Goal: Task Accomplishment & Management: Manage account settings

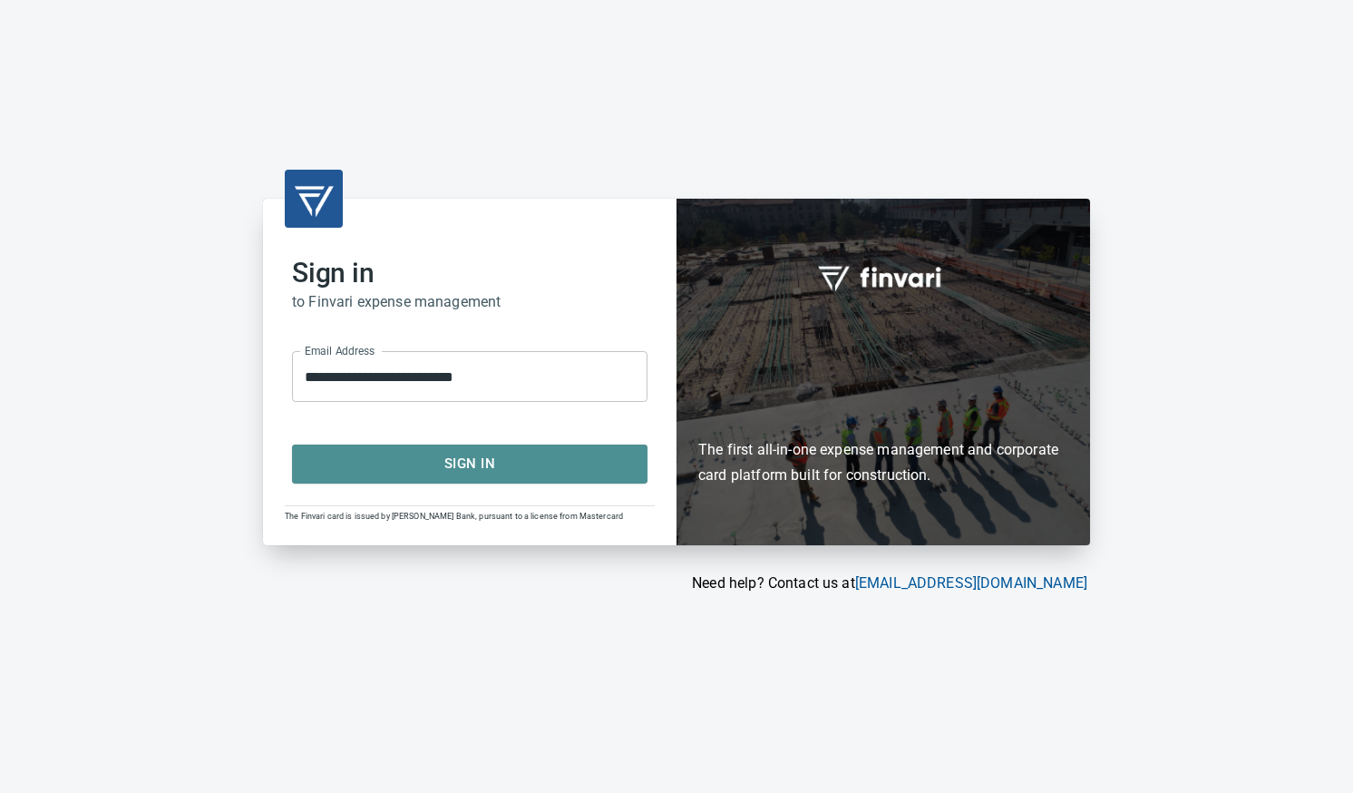
click at [454, 458] on span "Sign In" at bounding box center [470, 464] width 316 height 24
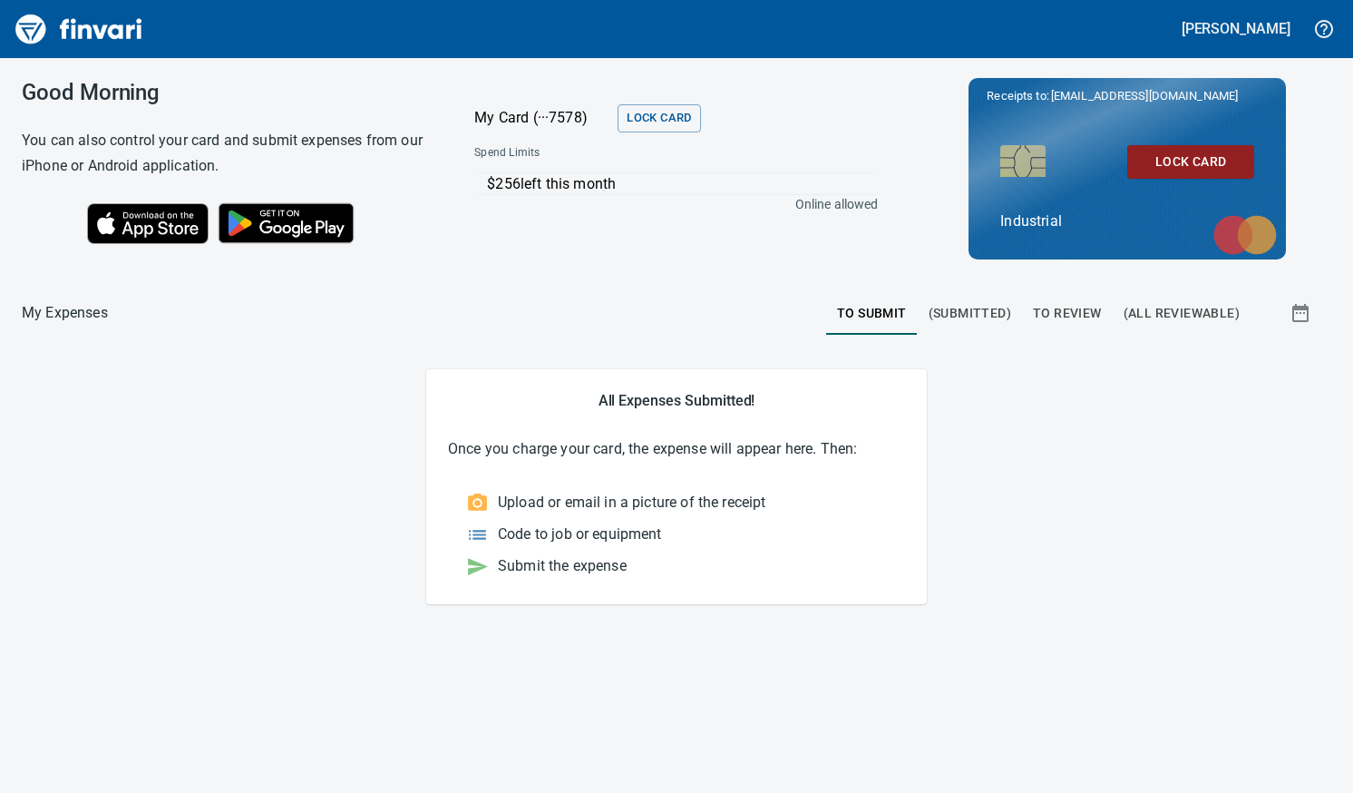
click at [1080, 308] on span "To Review" at bounding box center [1067, 313] width 69 height 23
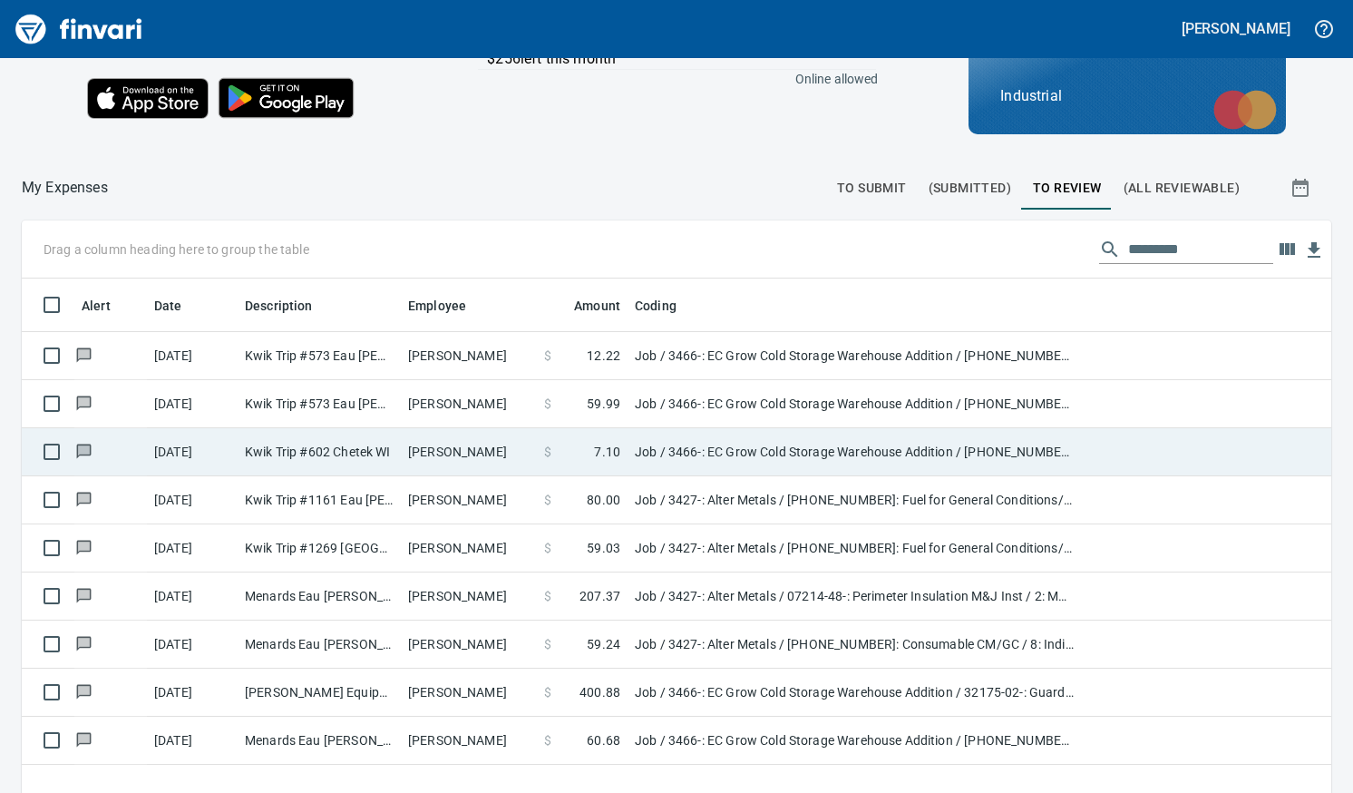
scroll to position [204, 0]
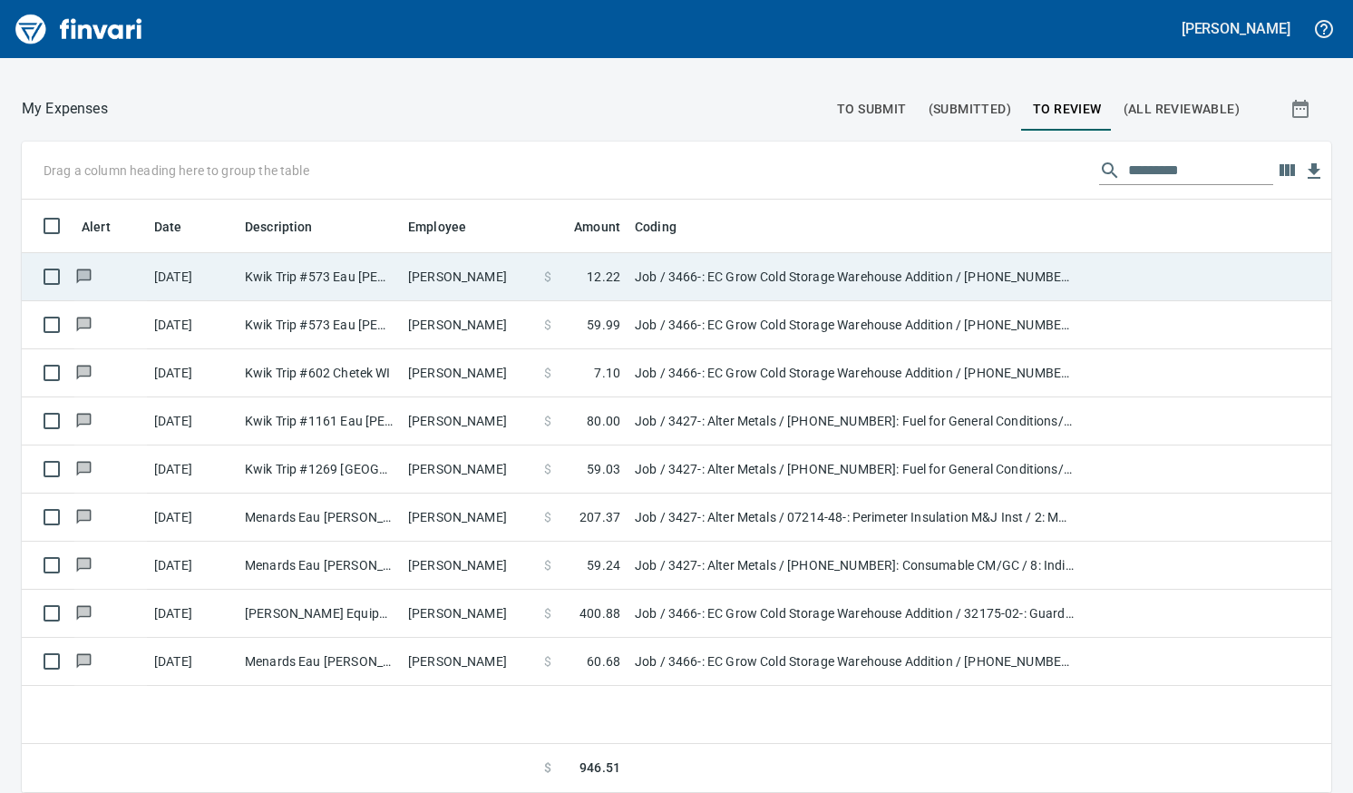
click at [362, 289] on td "Kwik Trip #573 Eau [PERSON_NAME]" at bounding box center [319, 277] width 163 height 48
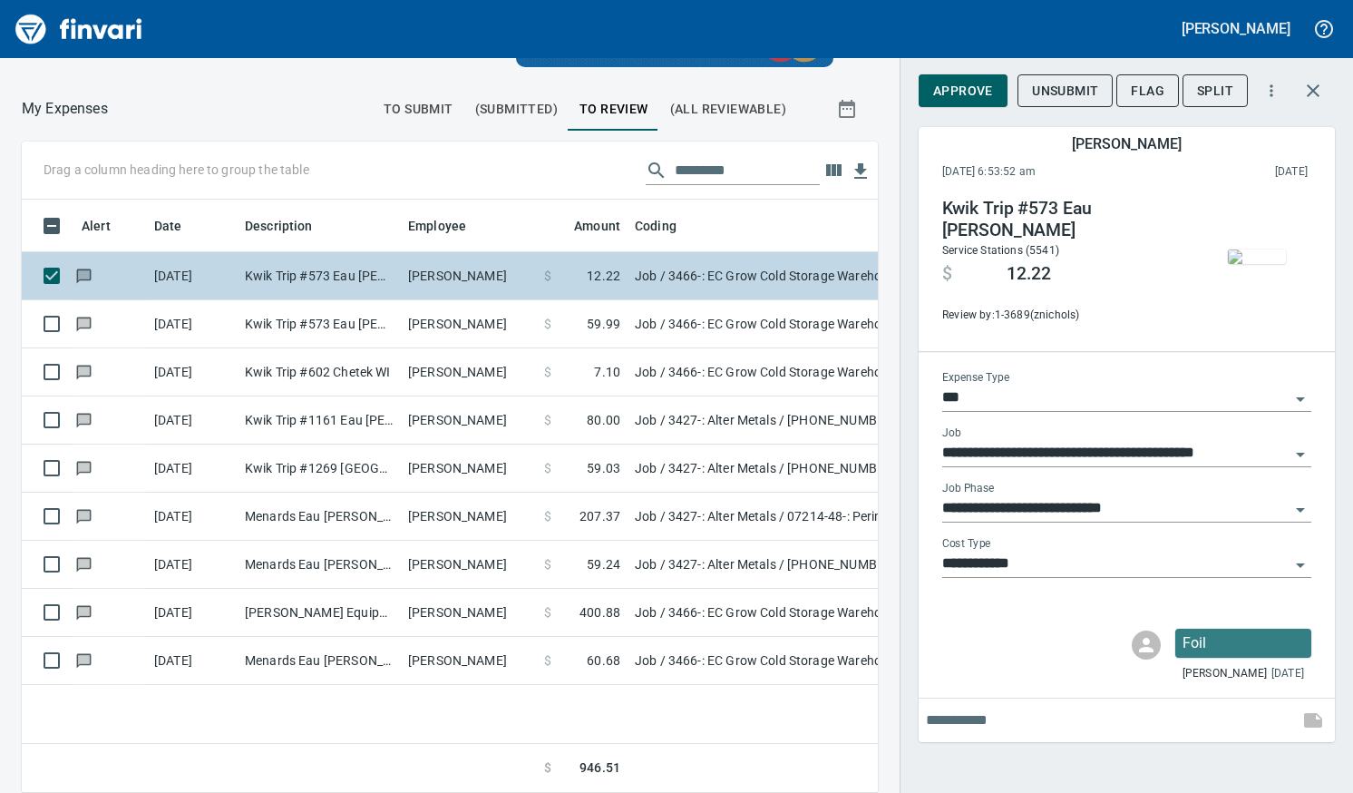
scroll to position [566, 829]
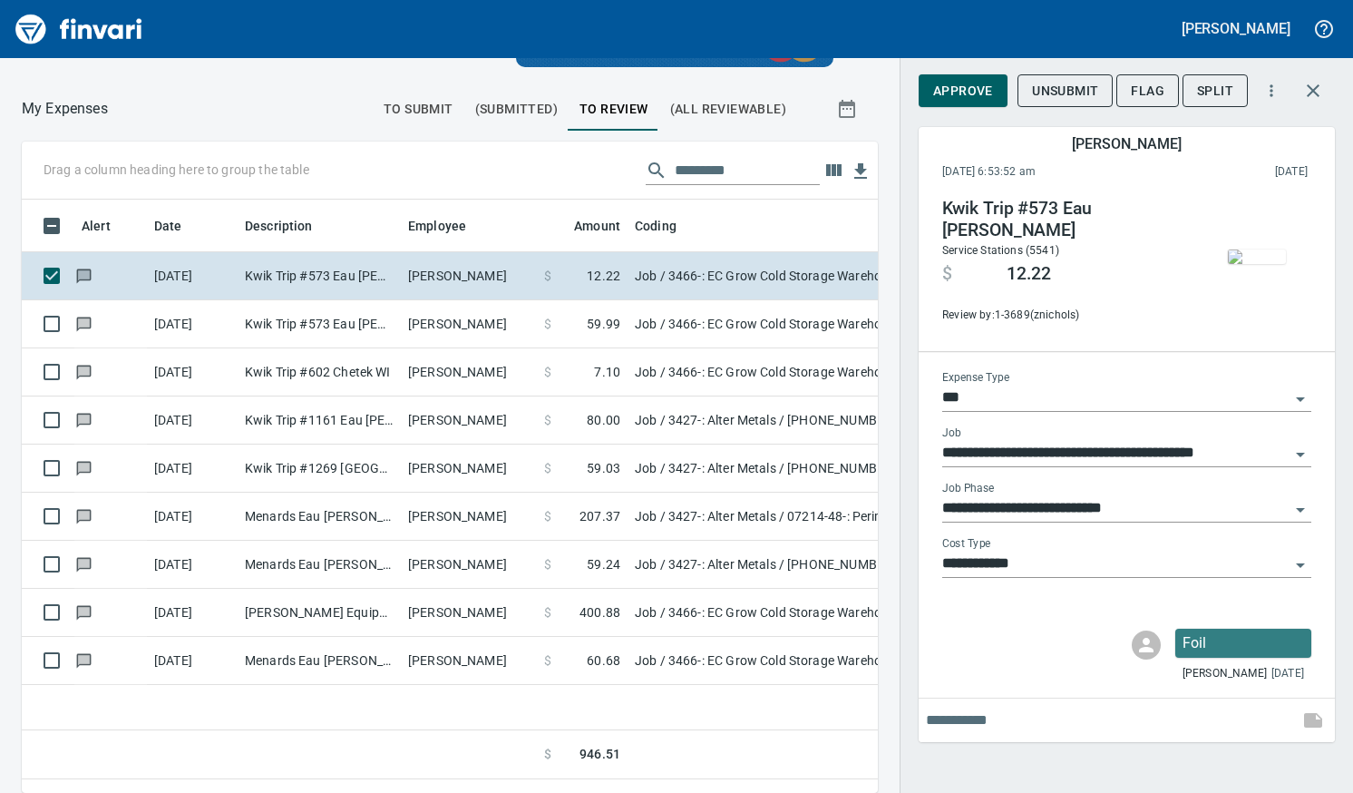
click at [1257, 263] on img "button" at bounding box center [1257, 256] width 58 height 15
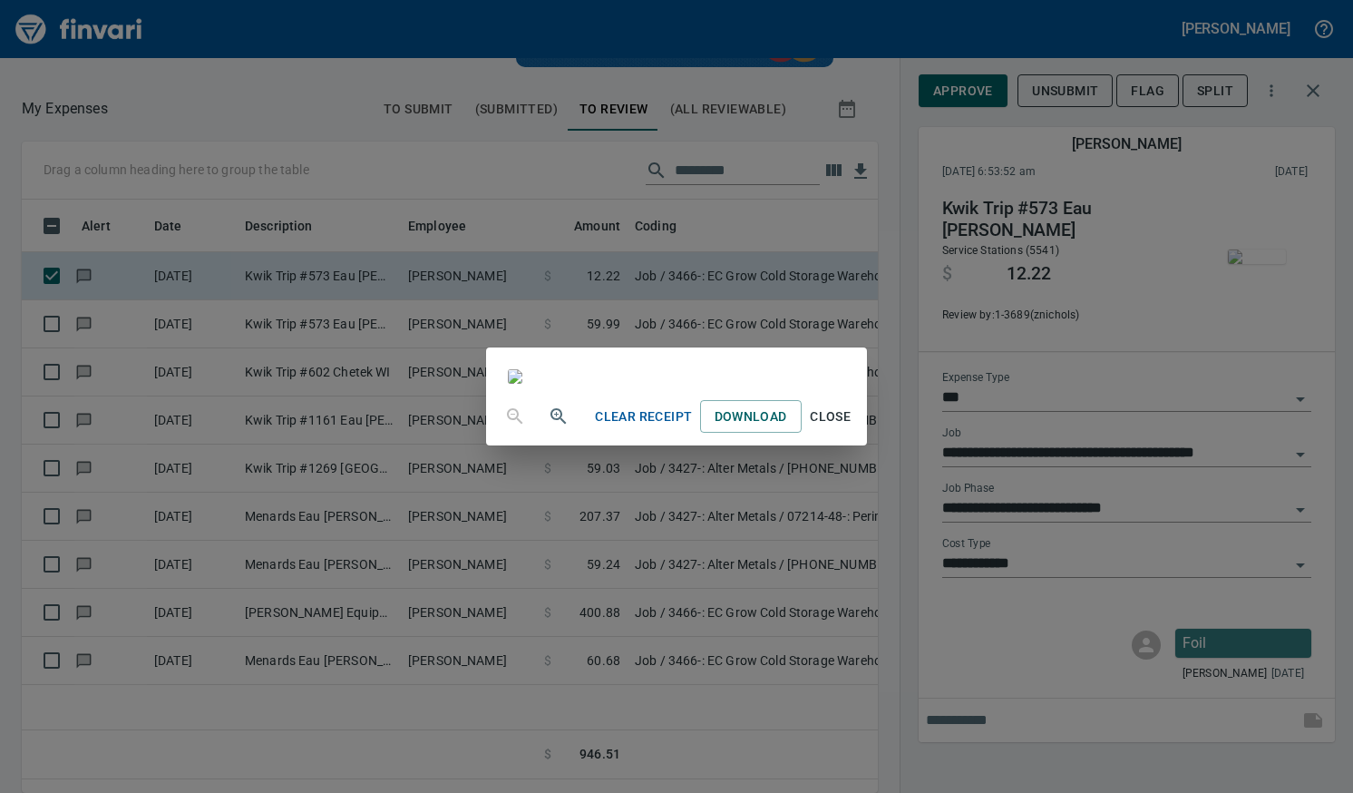
click at [853, 428] on span "Close" at bounding box center [831, 416] width 44 height 23
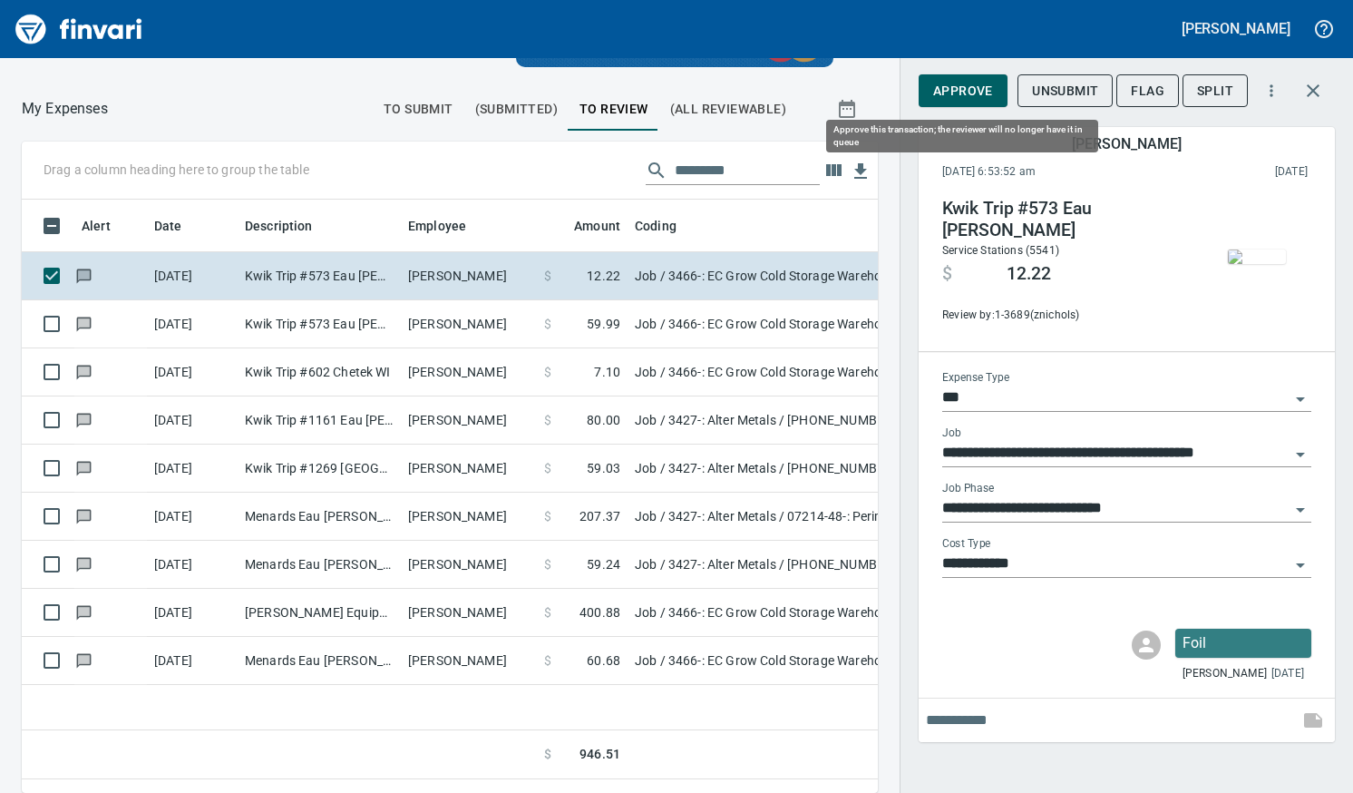
click at [983, 97] on span "Approve" at bounding box center [963, 91] width 60 height 23
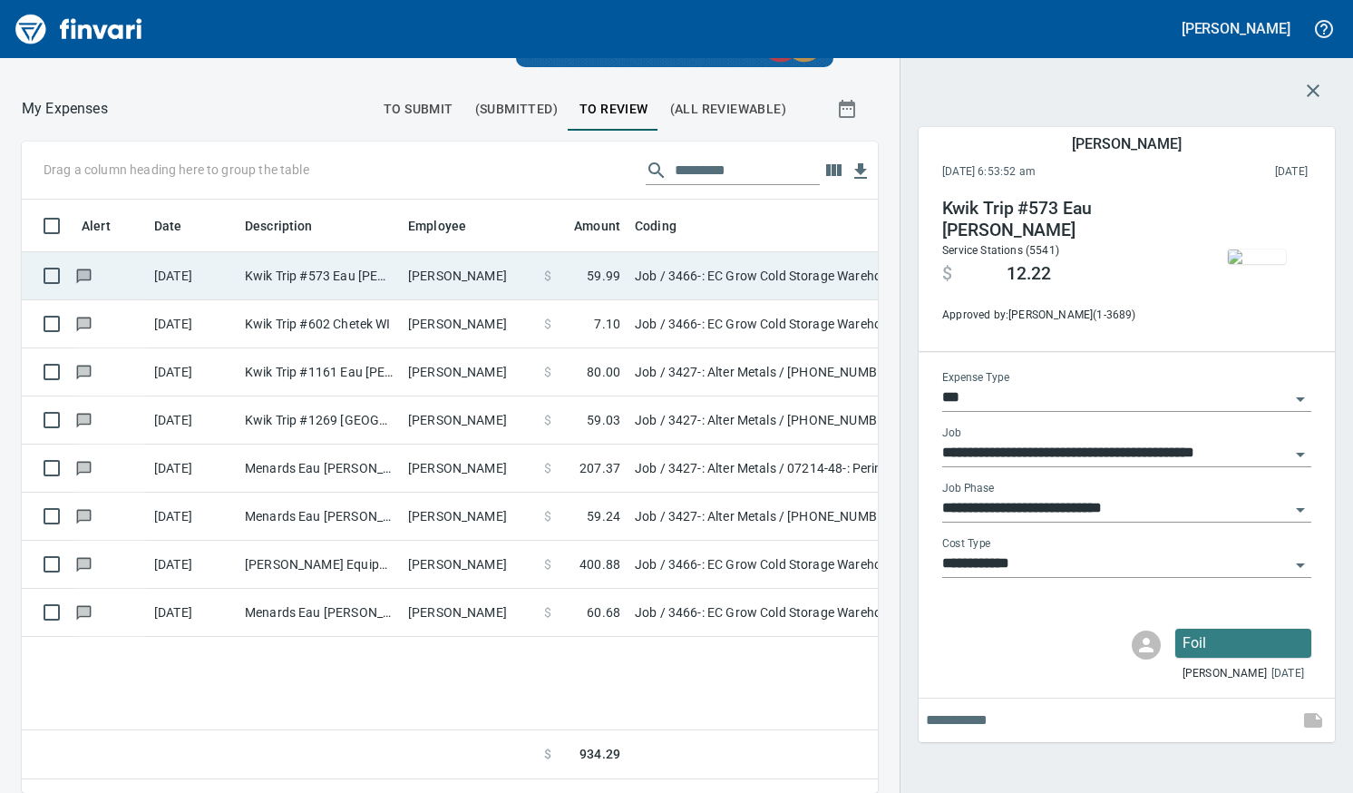
click at [409, 272] on td "[PERSON_NAME]" at bounding box center [469, 276] width 136 height 48
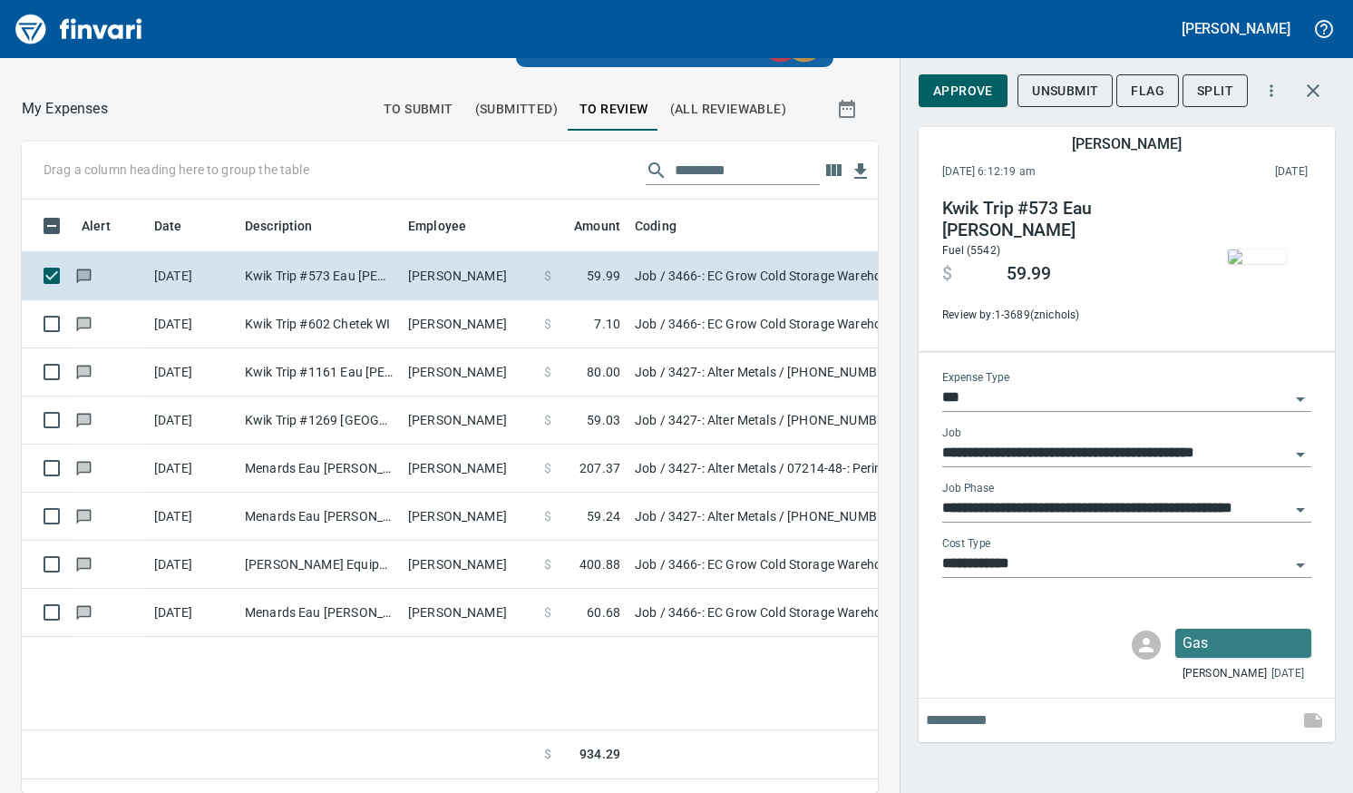
click at [1264, 251] on img "button" at bounding box center [1257, 256] width 58 height 15
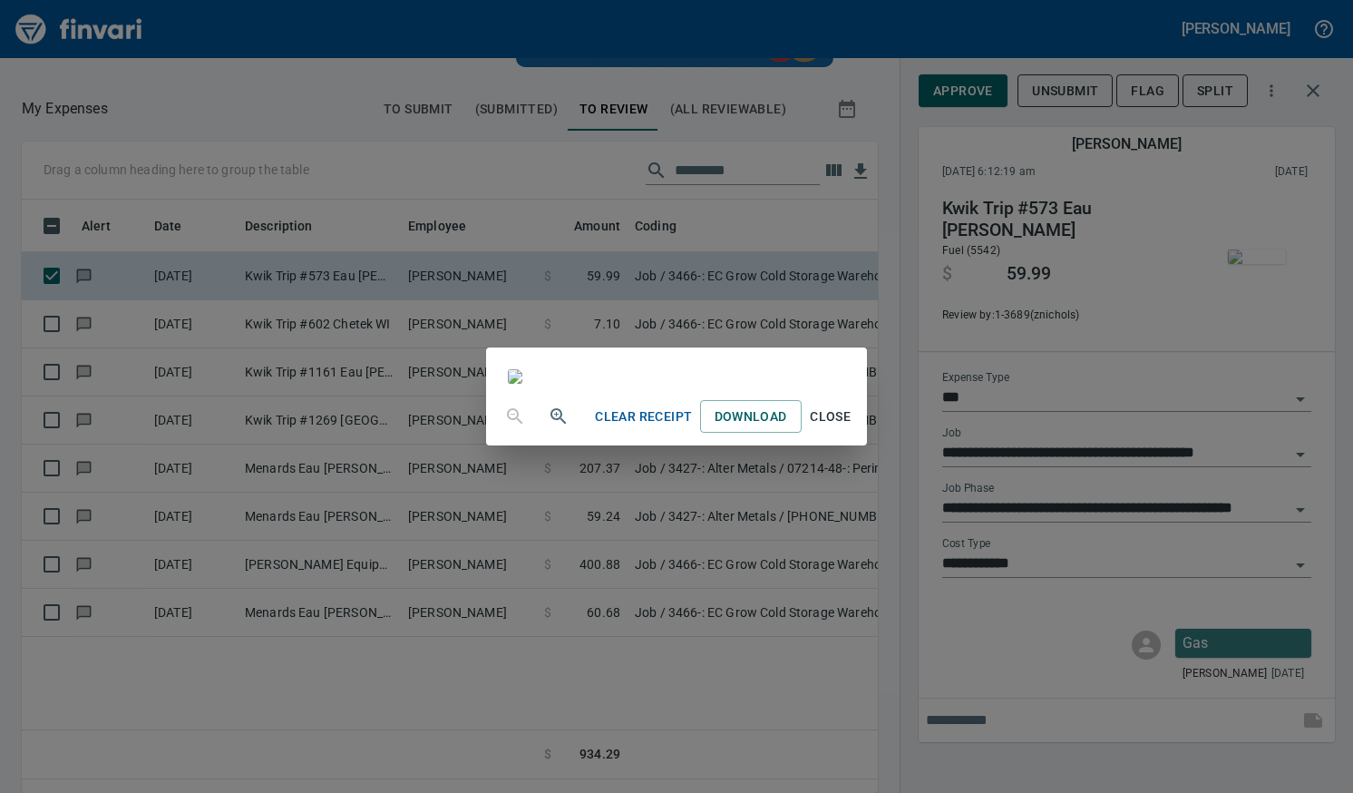
click at [853, 428] on span "Close" at bounding box center [831, 416] width 44 height 23
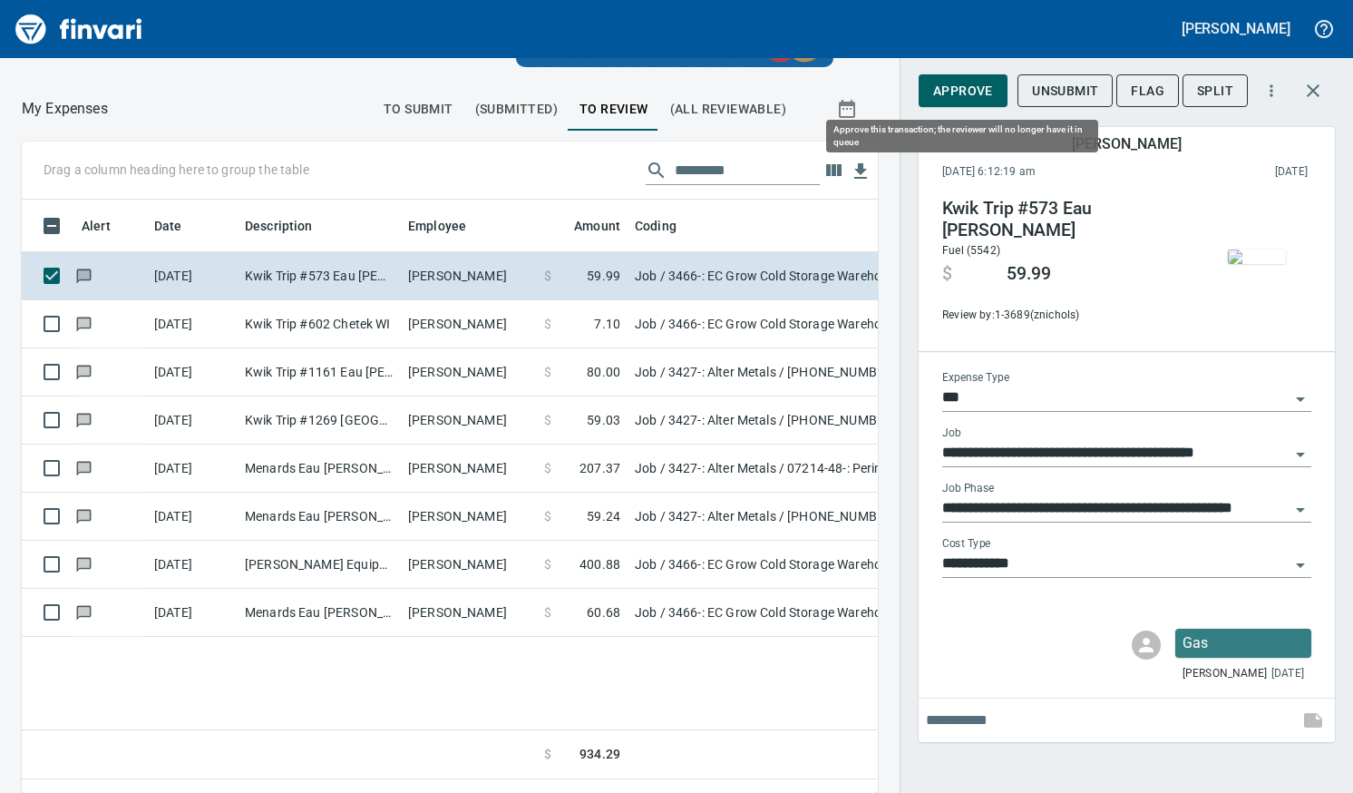
click at [988, 106] on button "Approve" at bounding box center [963, 91] width 89 height 34
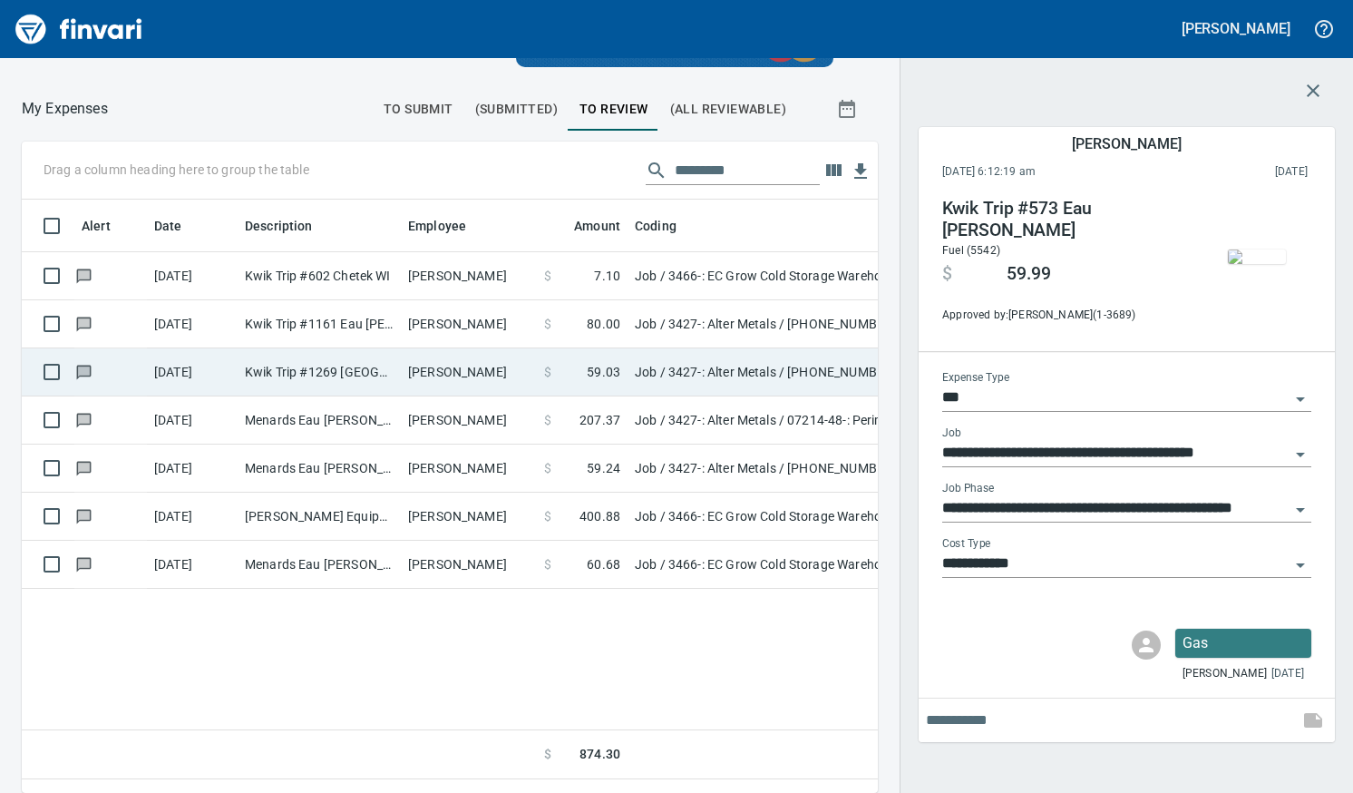
scroll to position [566, 829]
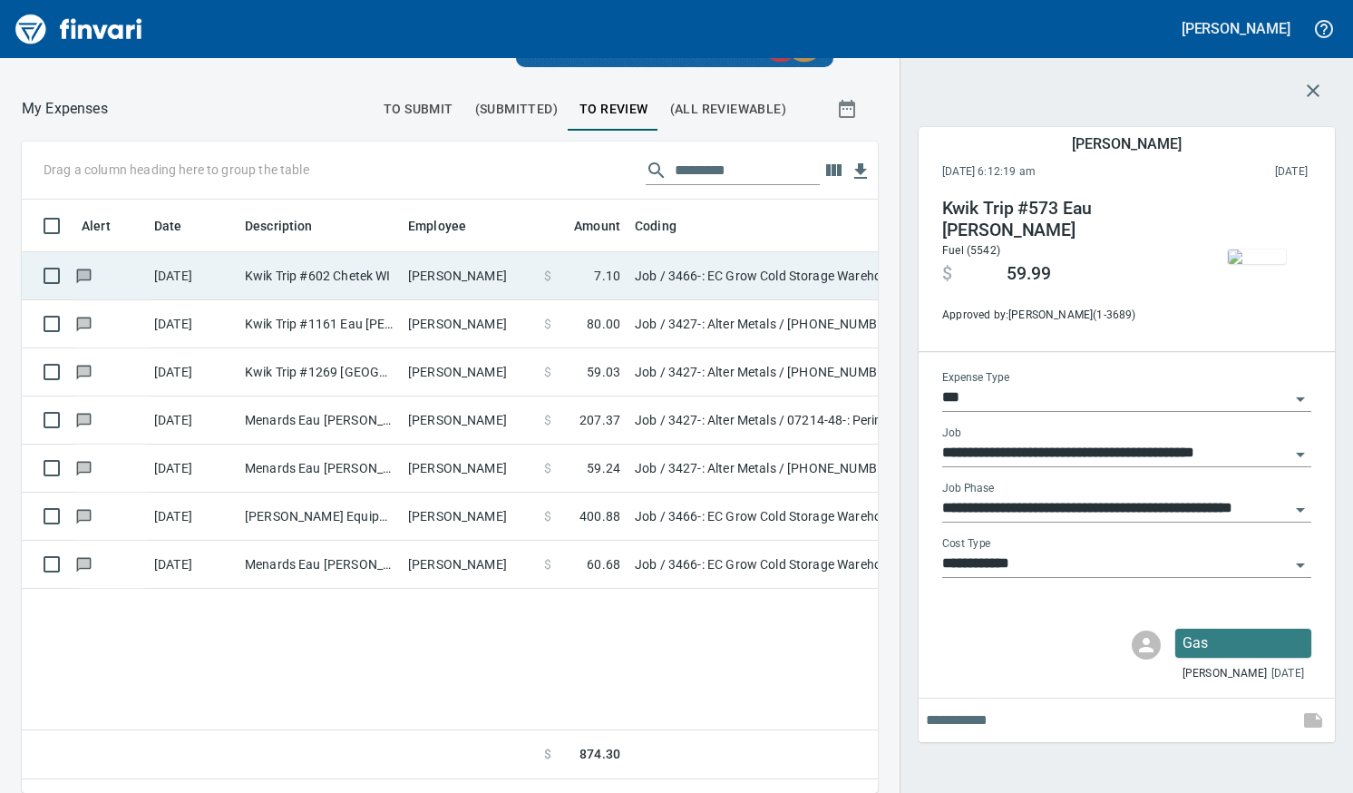
click at [376, 279] on td "Kwik Trip #602 Chetek WI" at bounding box center [319, 276] width 163 height 48
type input "**********"
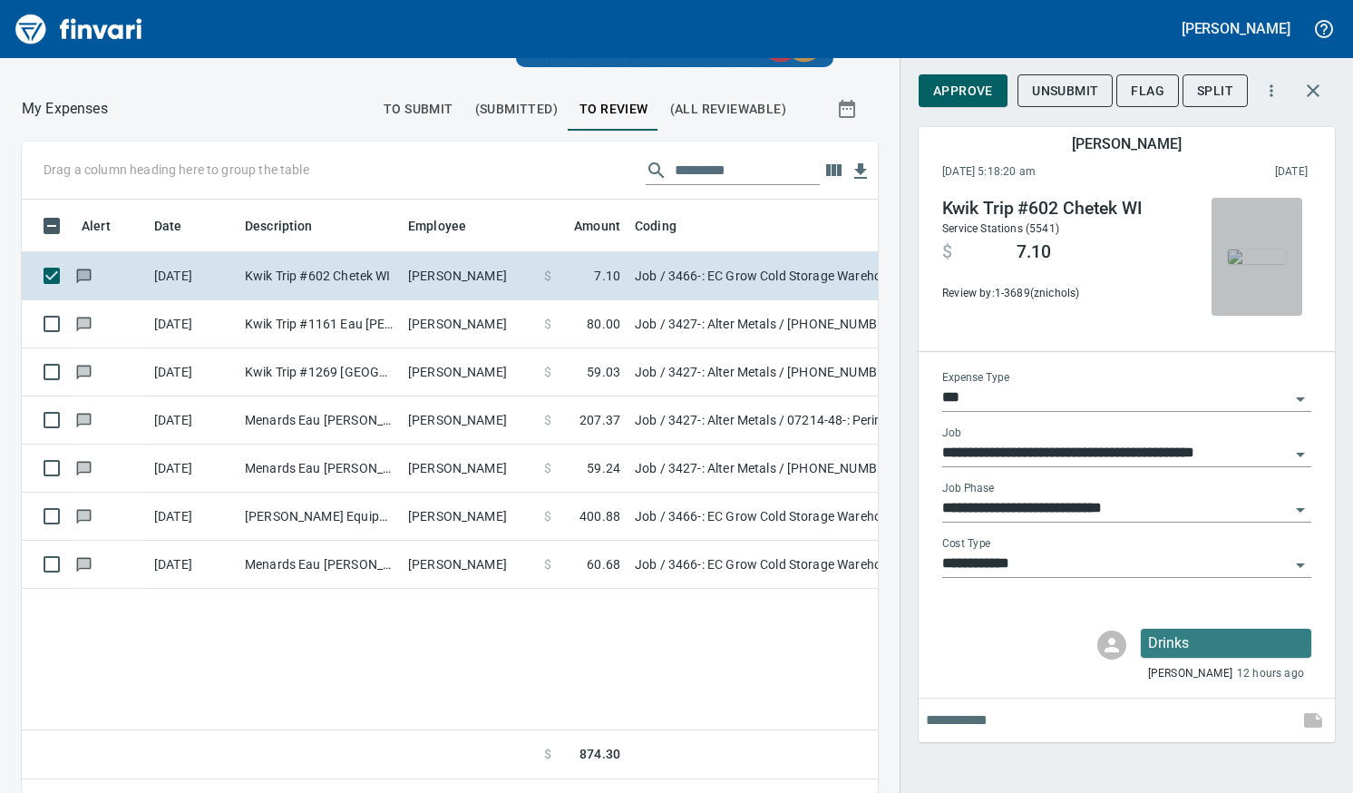
click at [1241, 256] on img "button" at bounding box center [1257, 256] width 58 height 15
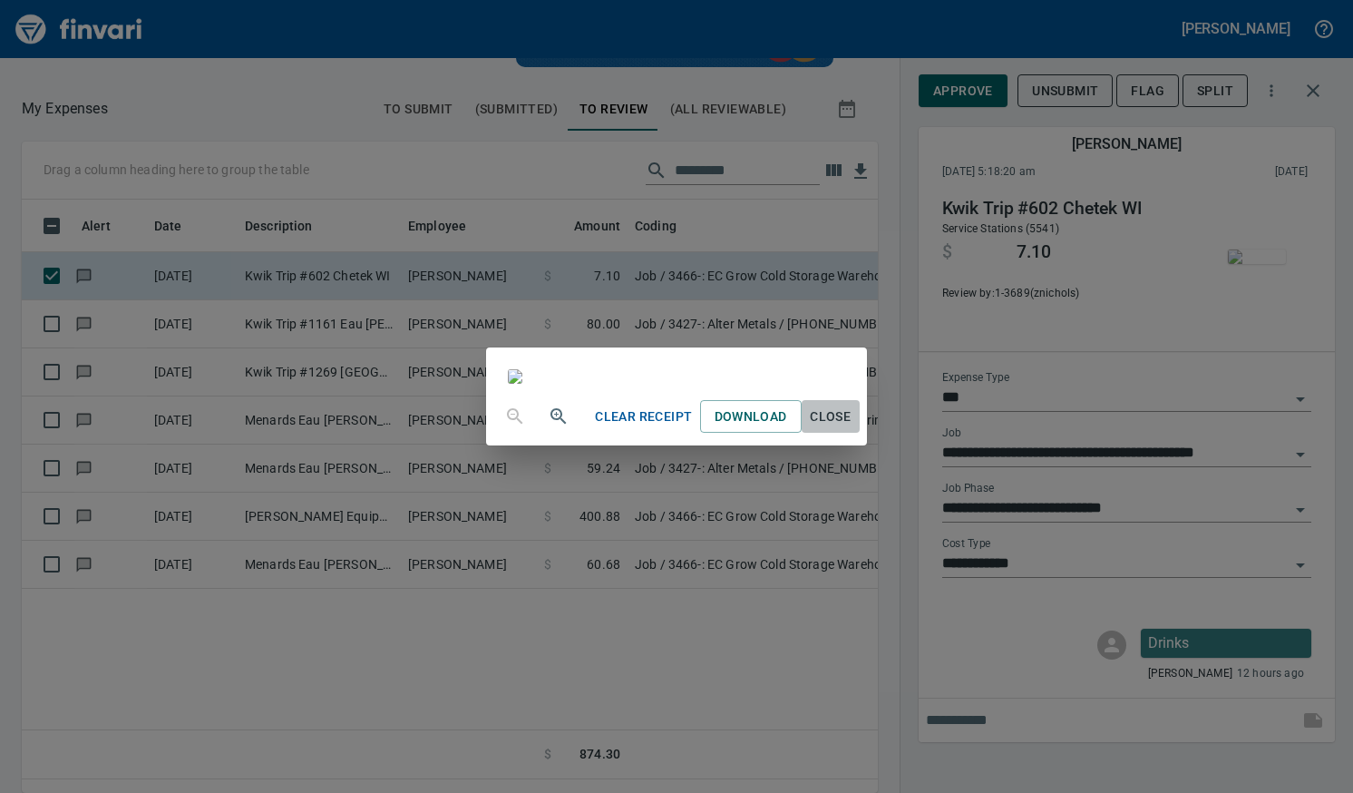
click at [853, 428] on span "Close" at bounding box center [831, 416] width 44 height 23
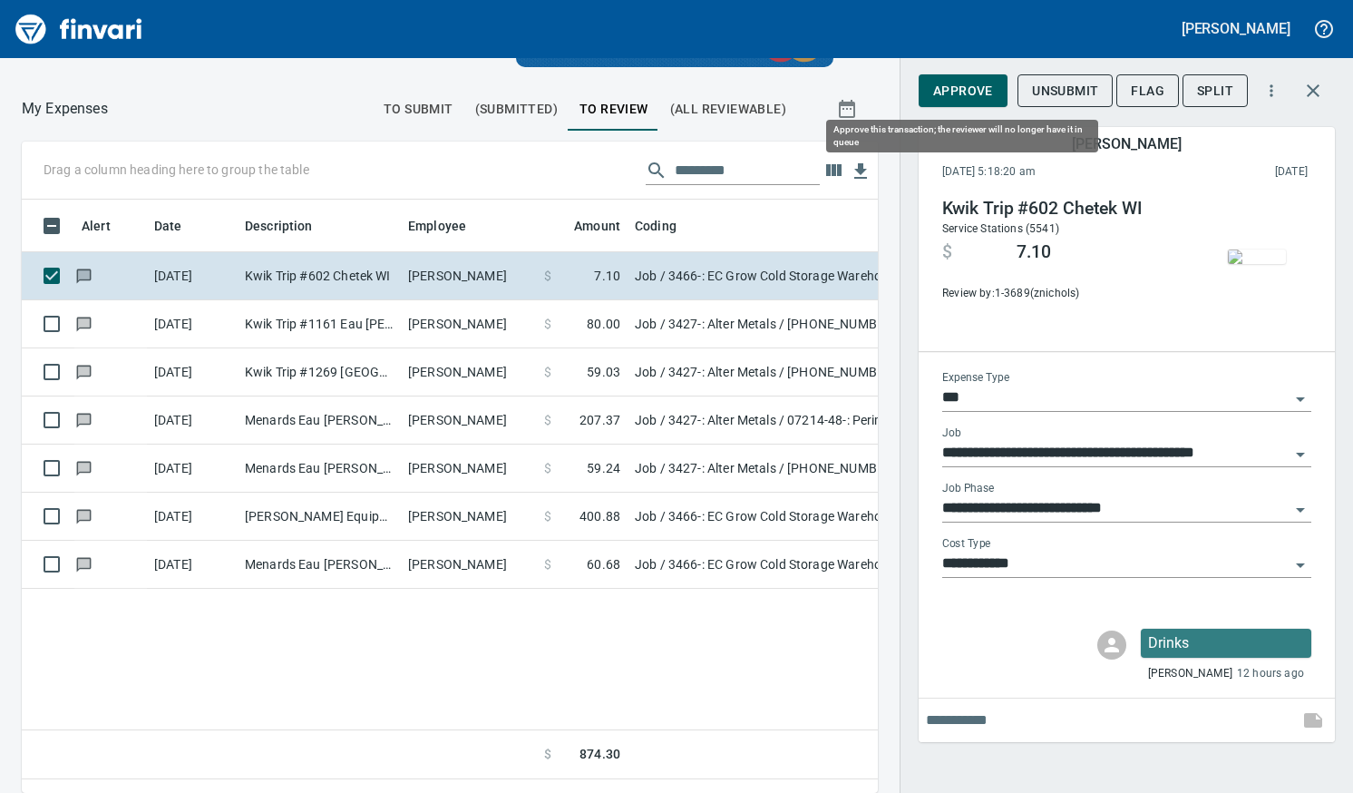
click at [968, 100] on span "Approve" at bounding box center [963, 91] width 60 height 23
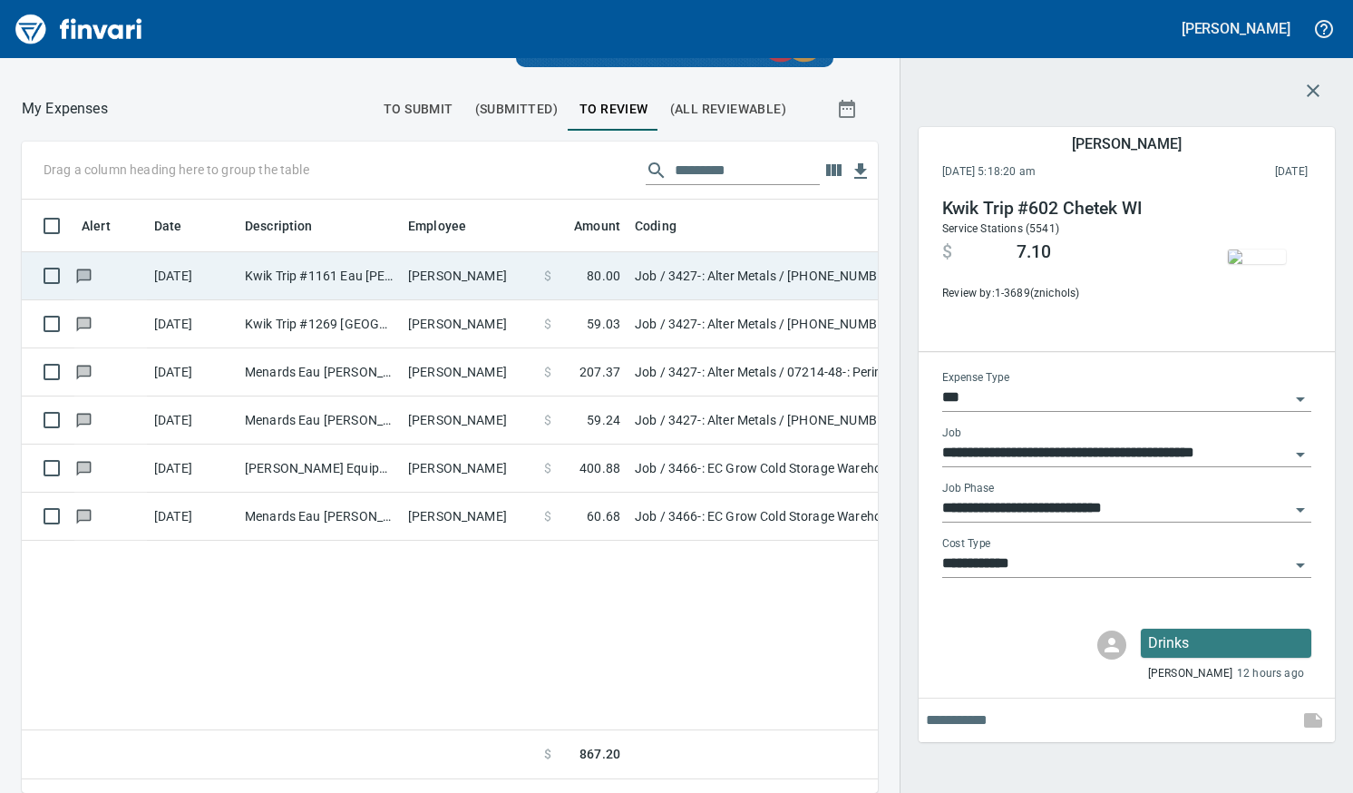
scroll to position [566, 829]
click at [418, 277] on td "[PERSON_NAME]" at bounding box center [469, 276] width 136 height 48
type input "**********"
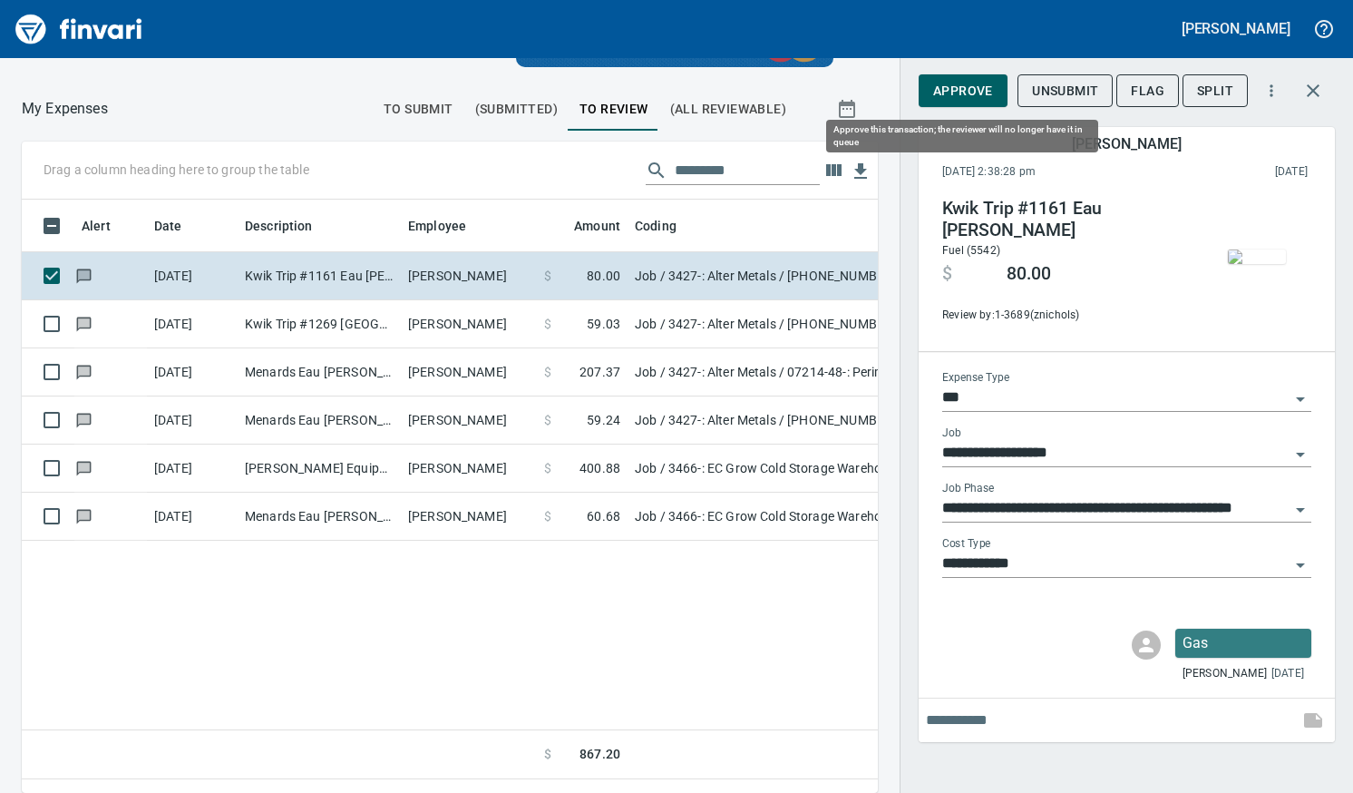
click at [971, 99] on span "Approve" at bounding box center [963, 91] width 60 height 23
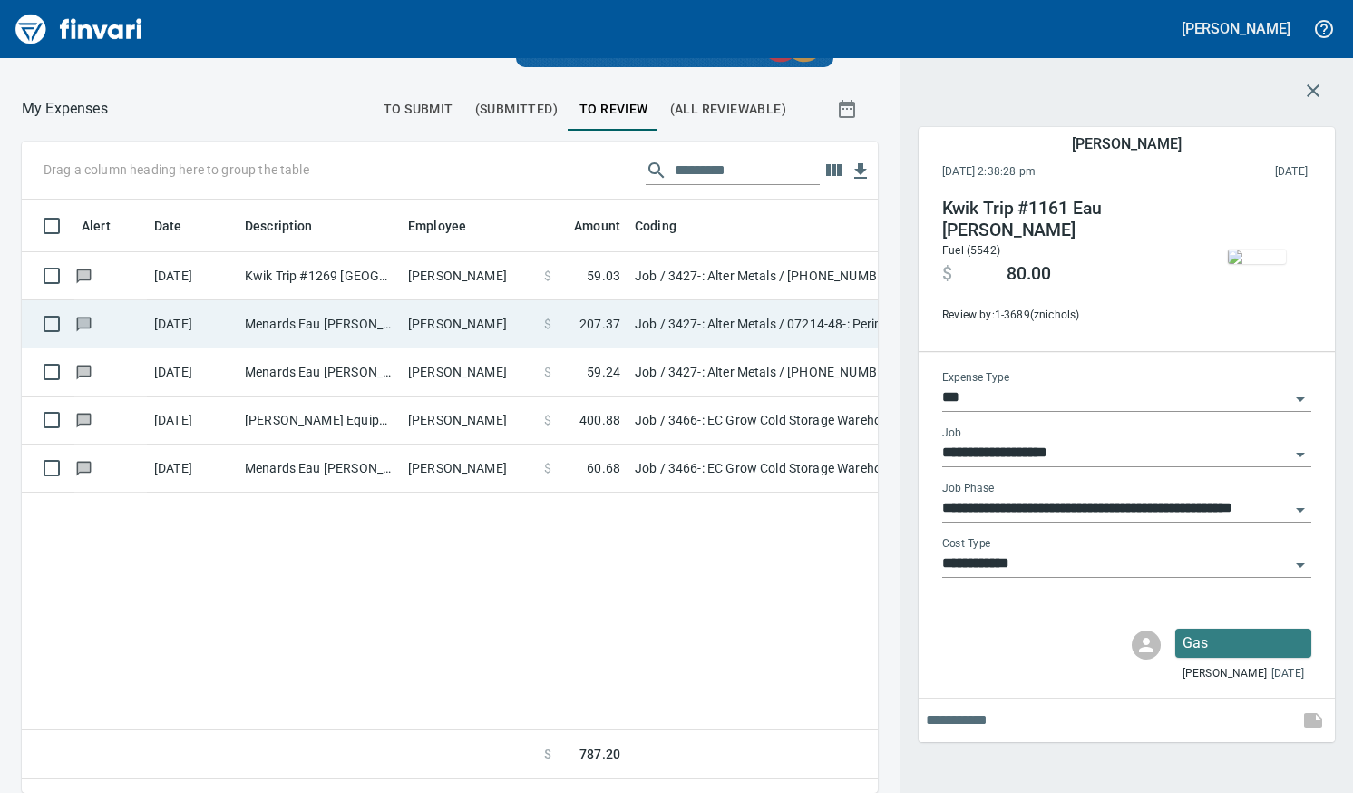
scroll to position [566, 829]
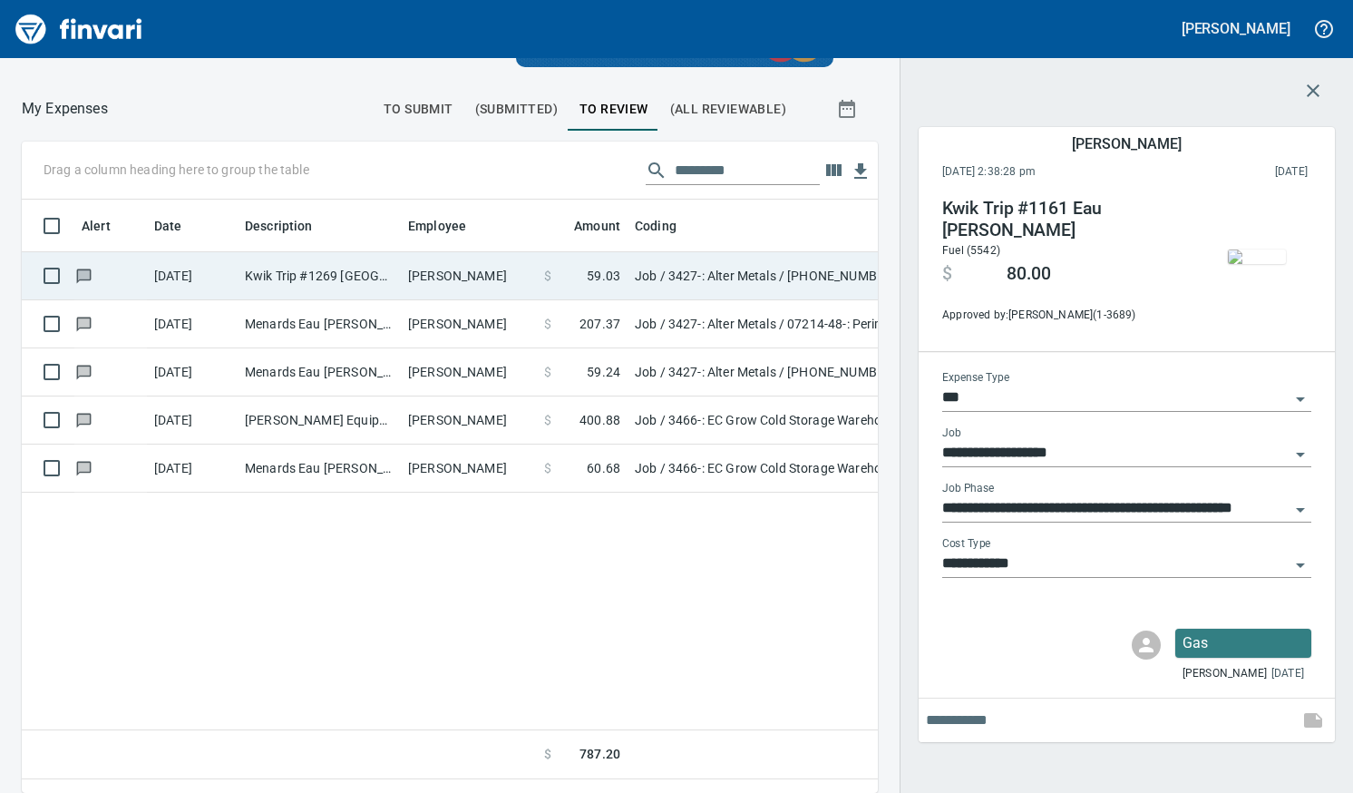
click at [454, 290] on td "[PERSON_NAME]" at bounding box center [469, 276] width 136 height 48
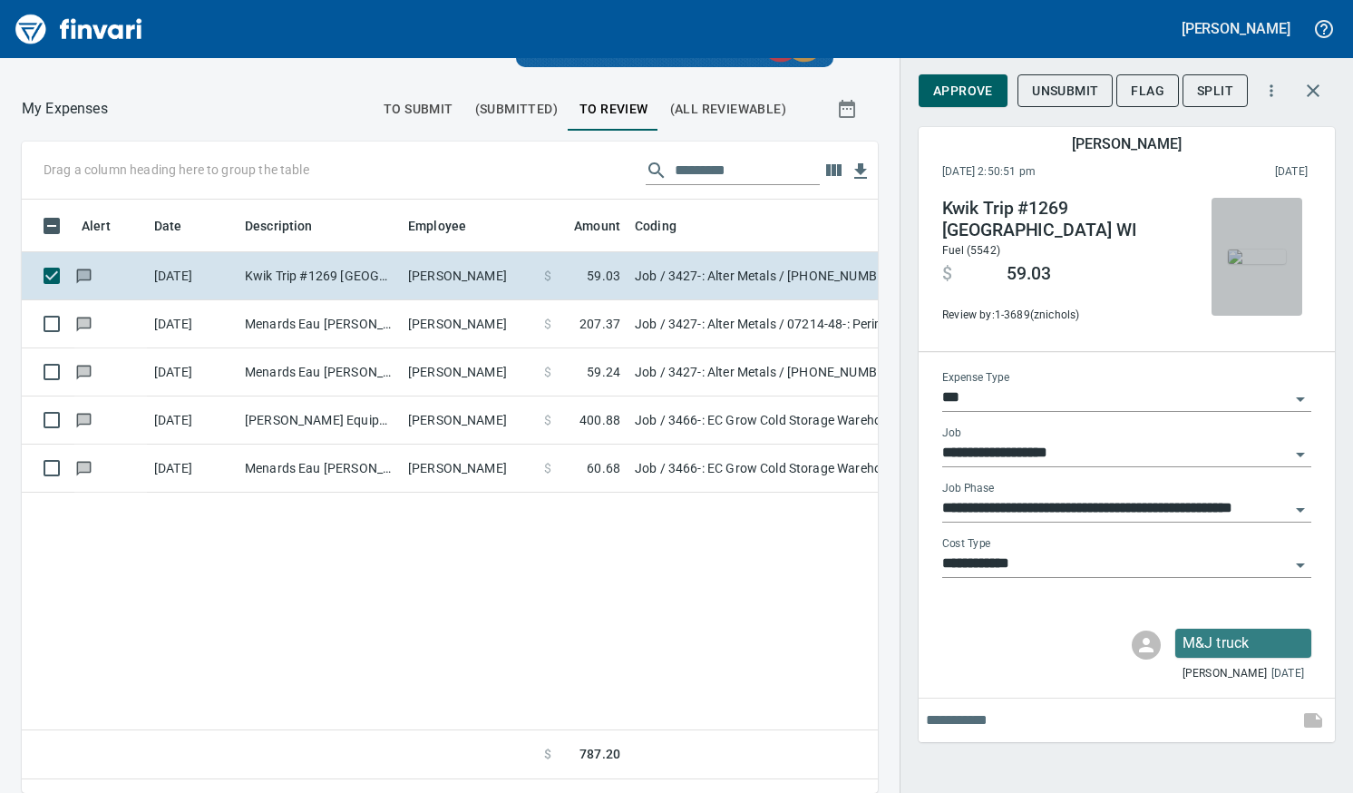
click at [1244, 258] on img "button" at bounding box center [1257, 256] width 58 height 15
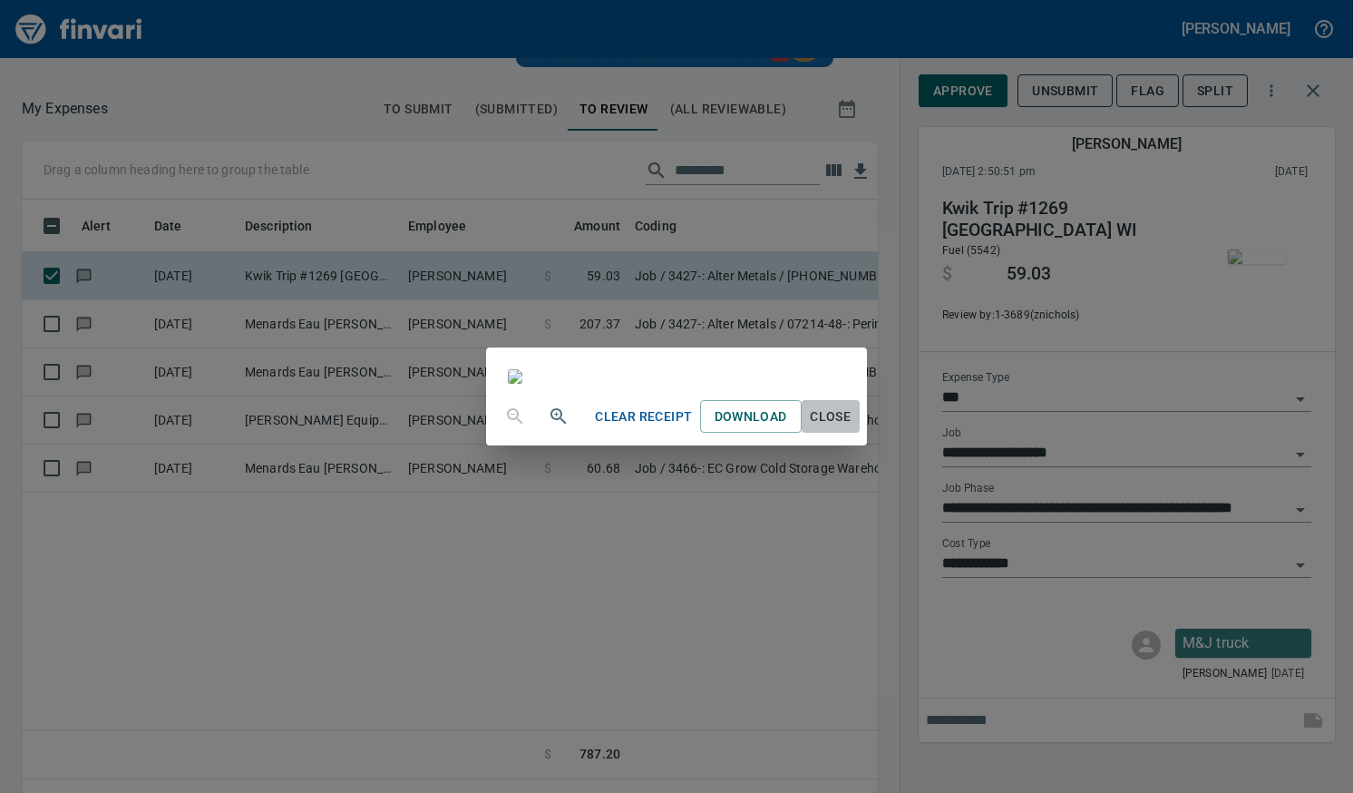
click at [853, 428] on span "Close" at bounding box center [831, 416] width 44 height 23
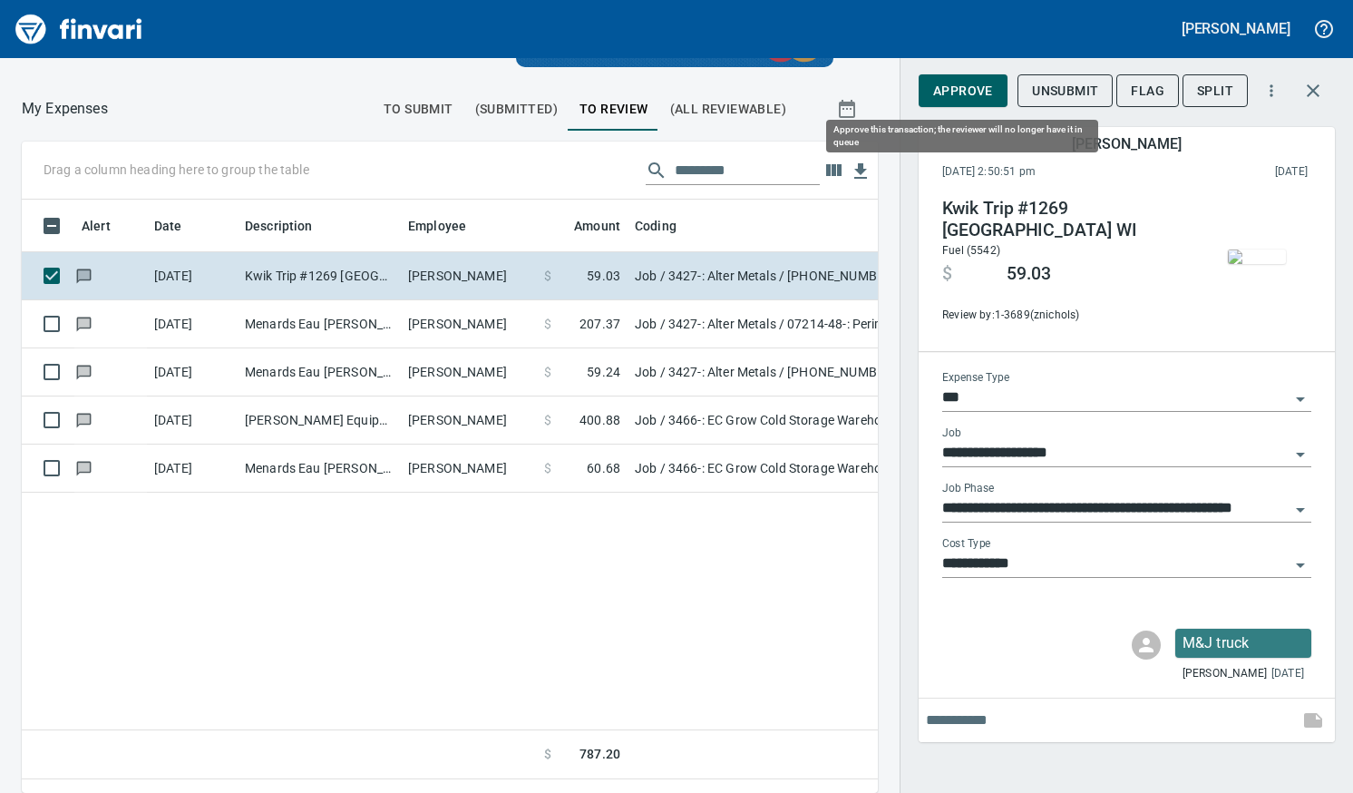
click at [956, 100] on span "Approve" at bounding box center [963, 91] width 60 height 23
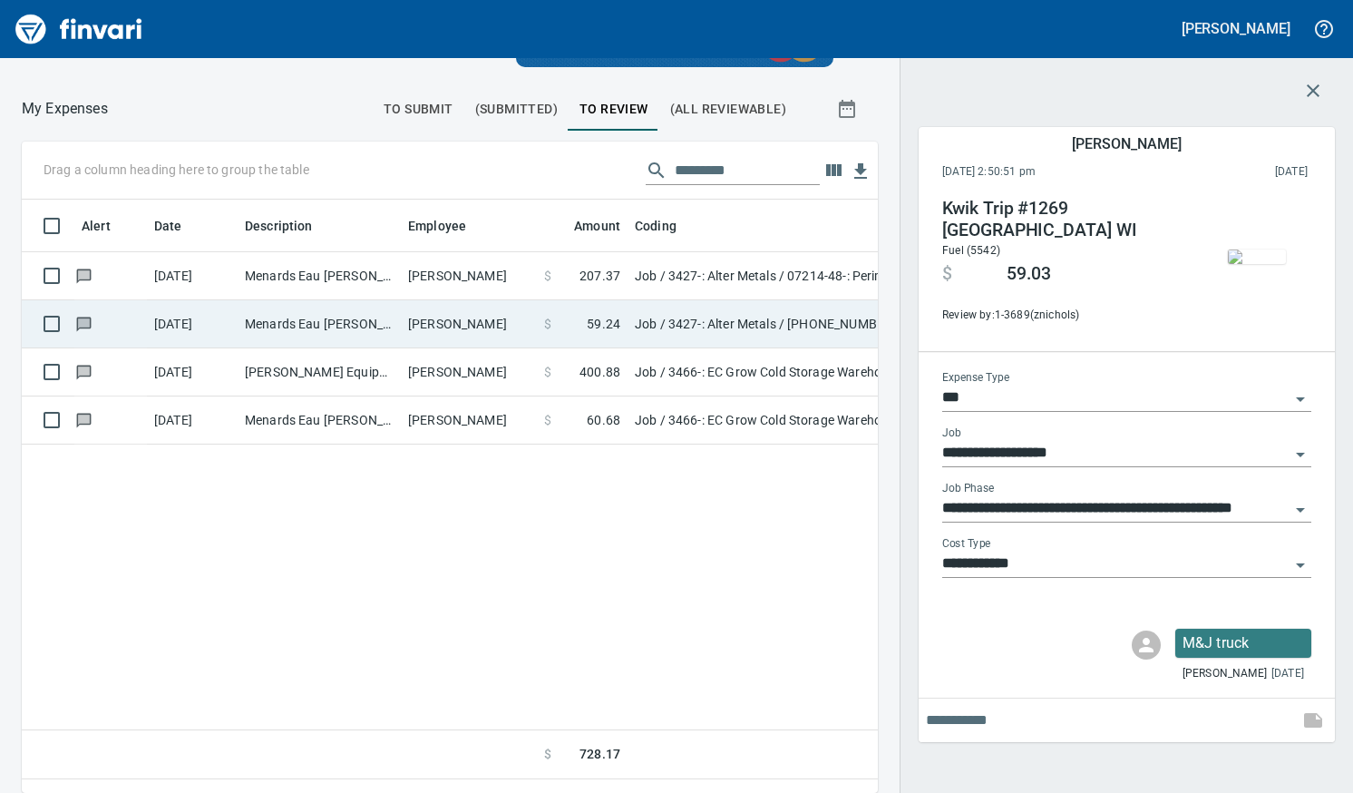
scroll to position [566, 829]
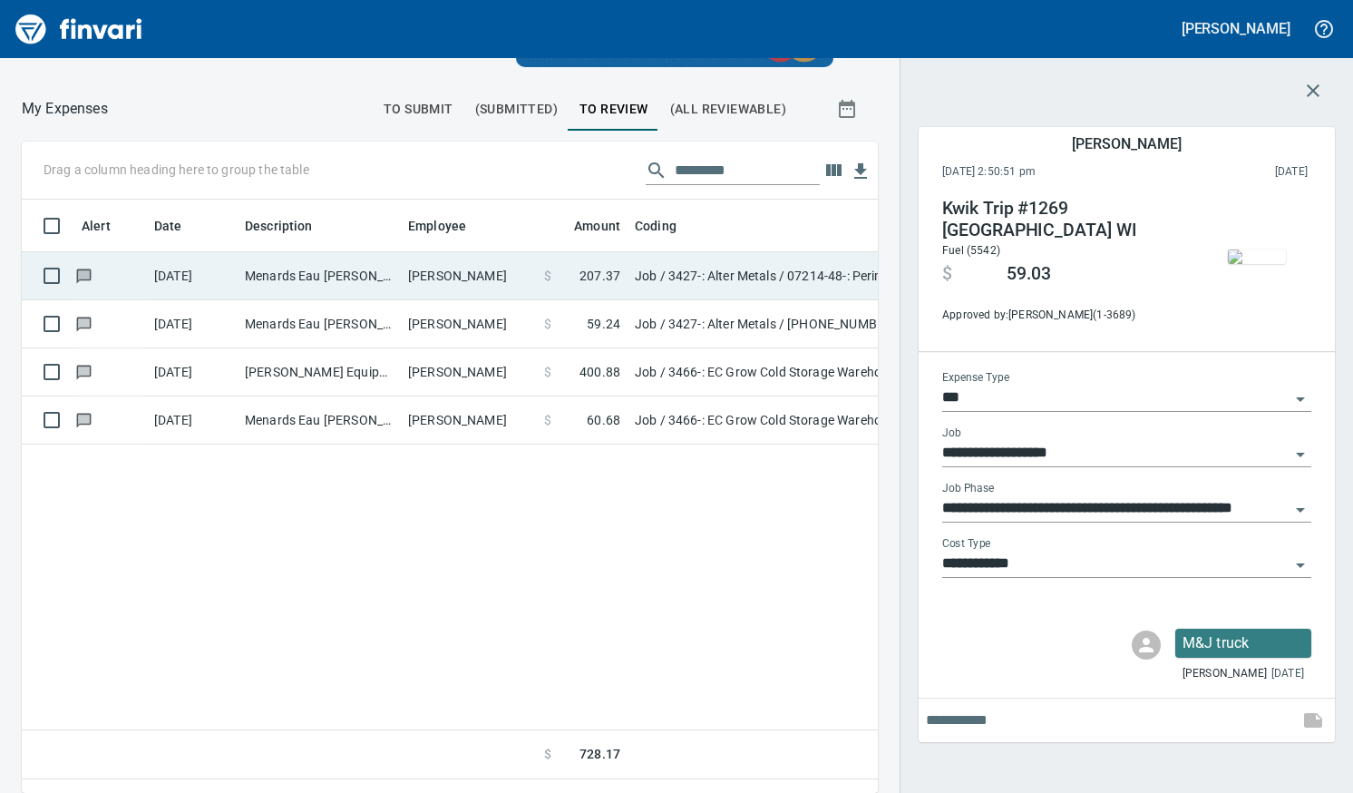
click at [458, 278] on td "[PERSON_NAME]" at bounding box center [469, 276] width 136 height 48
type input "**********"
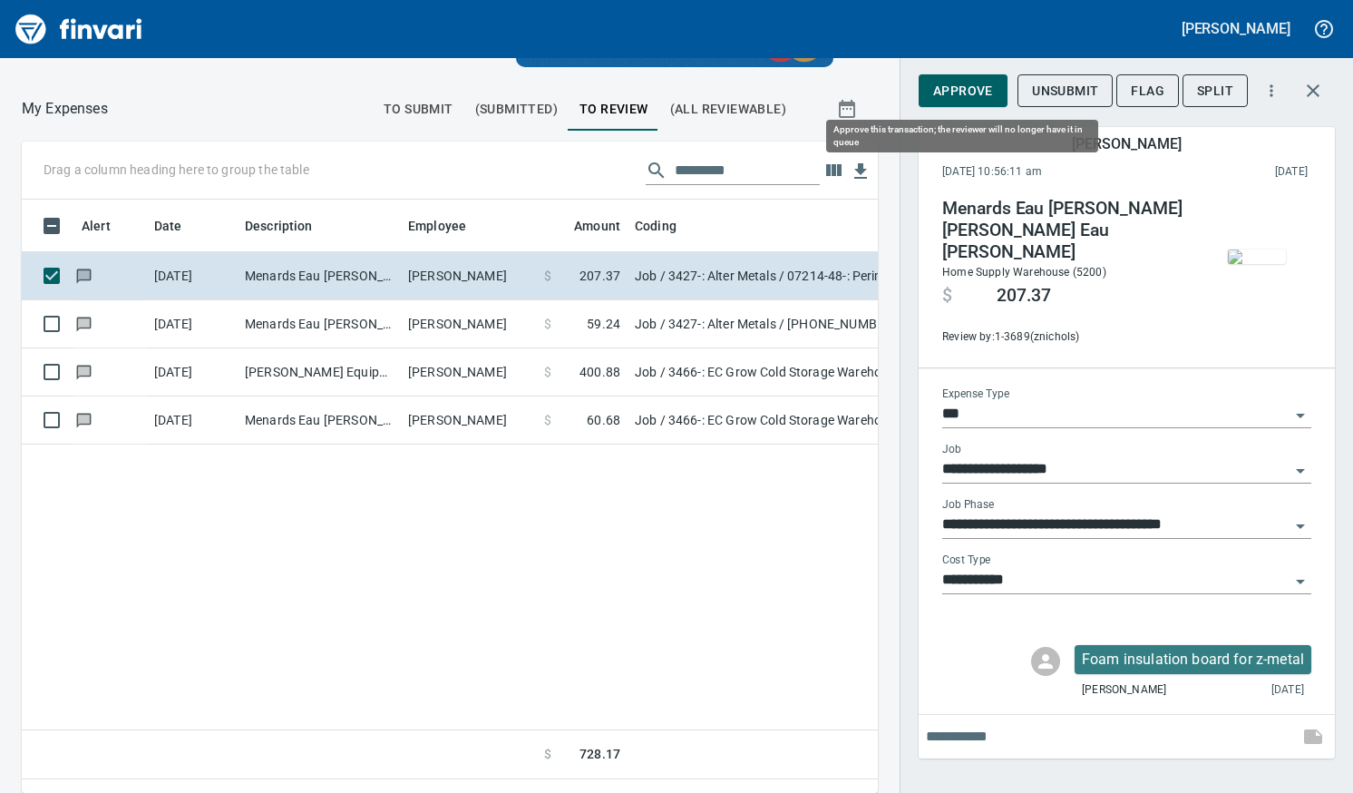
scroll to position [566, 829]
click at [1254, 261] on img "button" at bounding box center [1257, 256] width 58 height 15
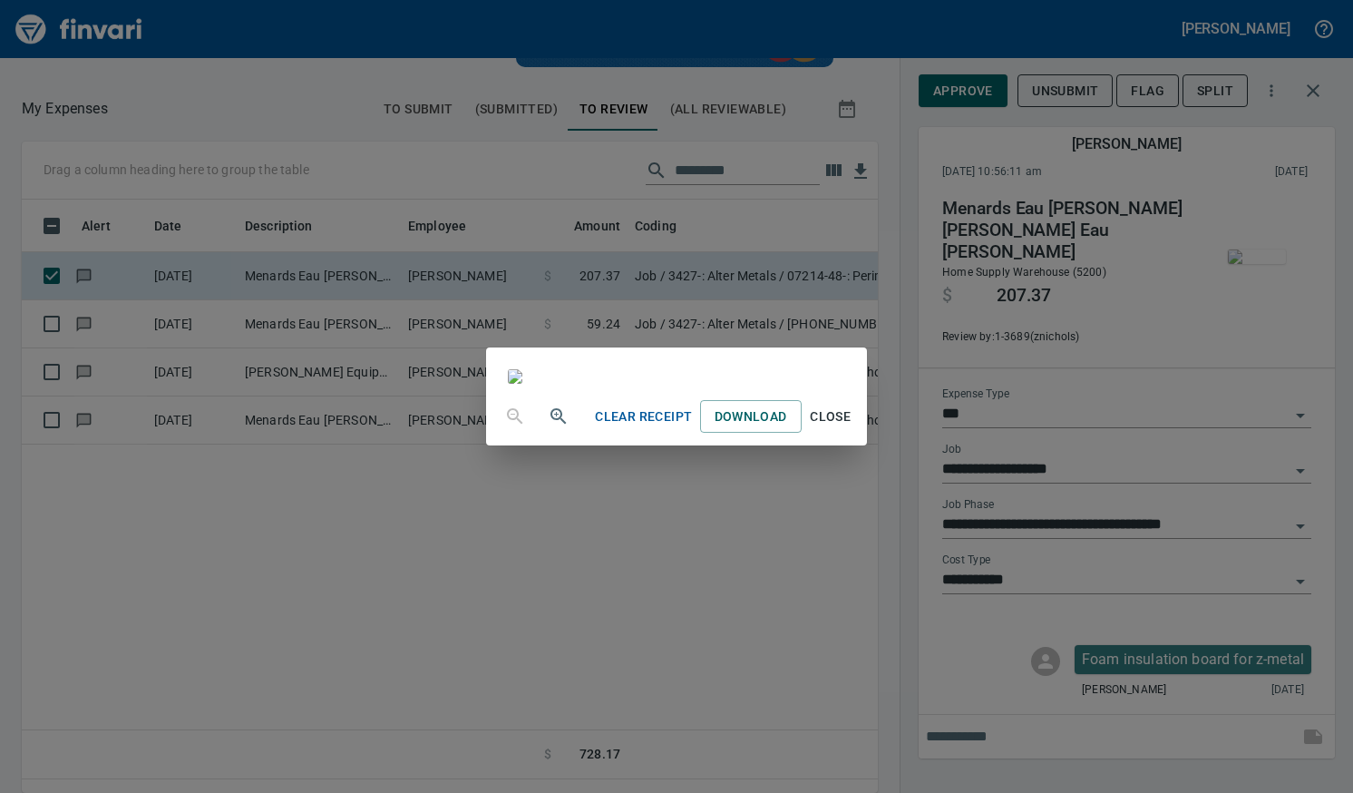
click at [853, 428] on span "Close" at bounding box center [831, 416] width 44 height 23
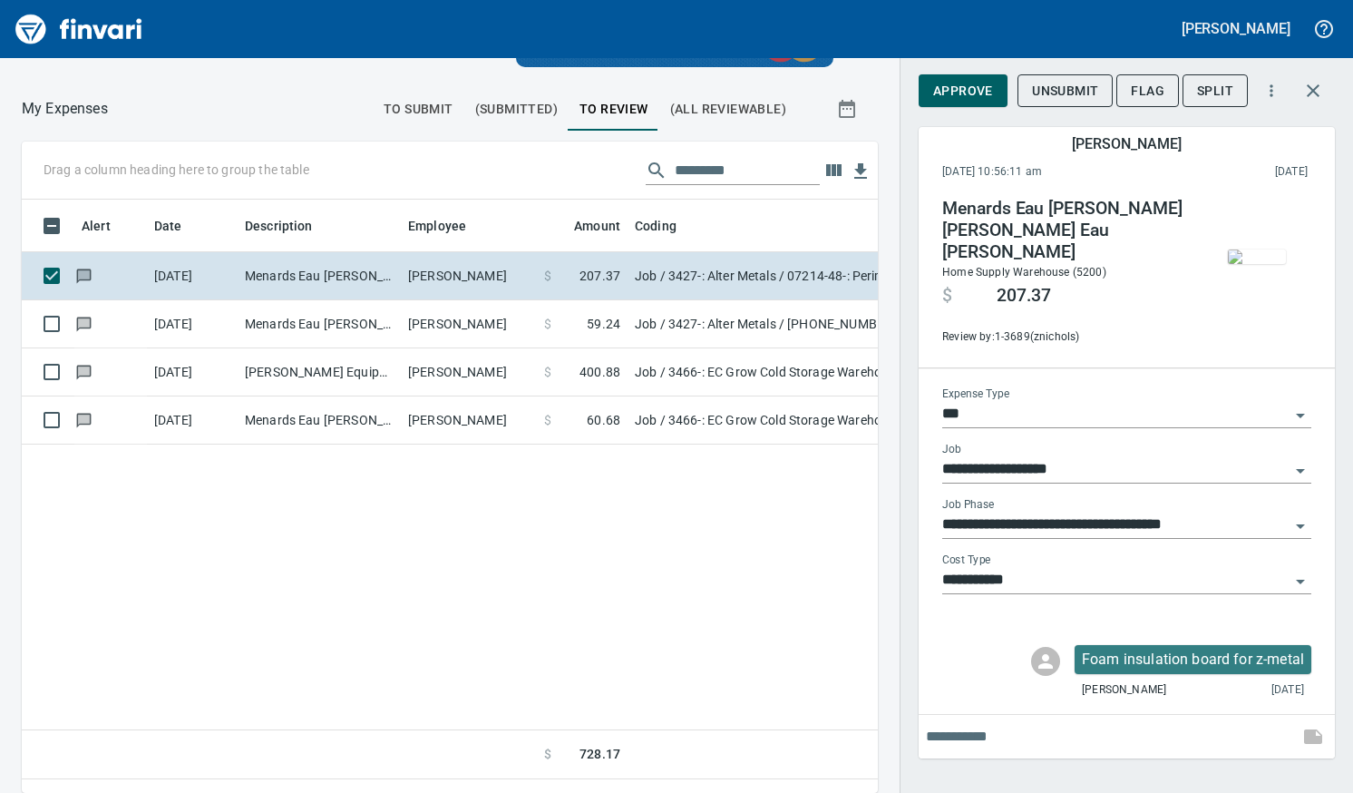
click at [966, 86] on span "Approve" at bounding box center [963, 91] width 60 height 23
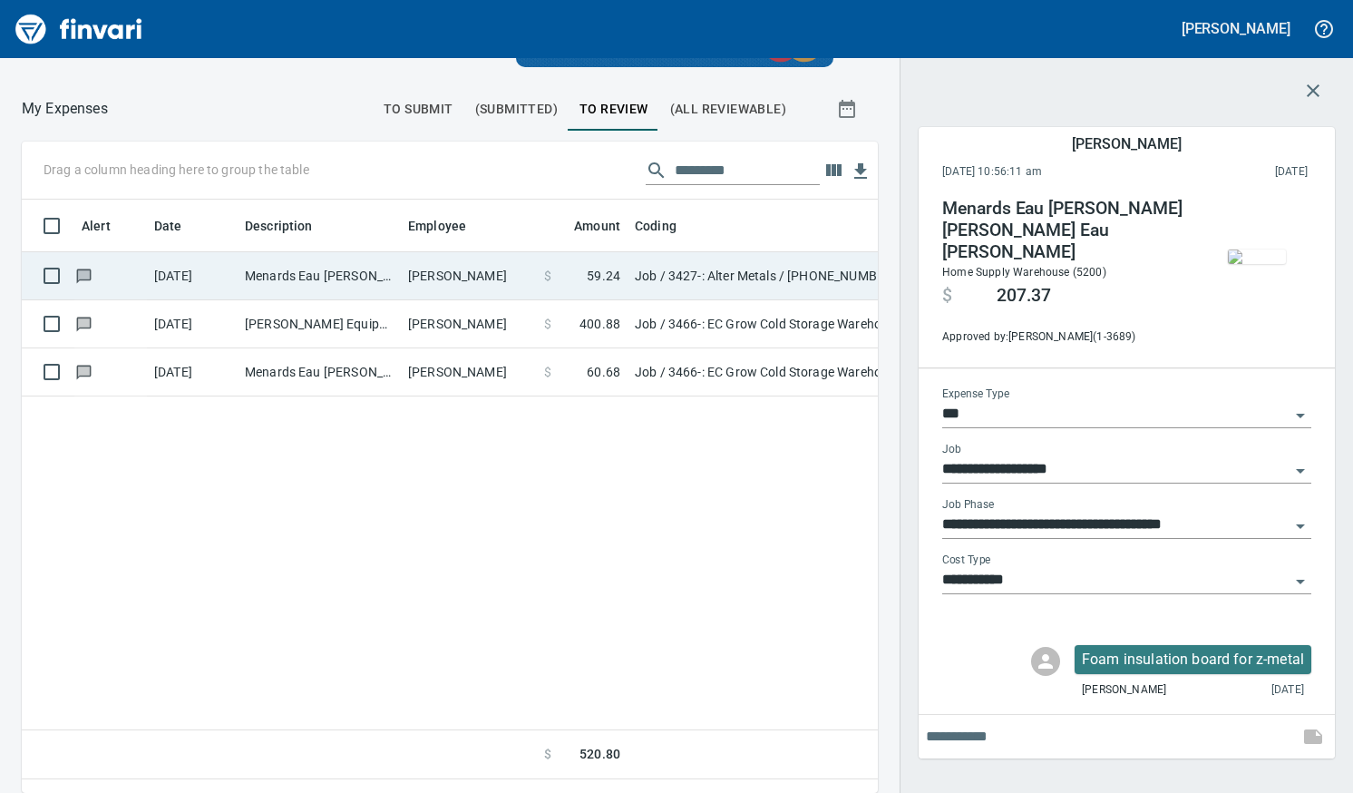
click at [405, 277] on td "[PERSON_NAME]" at bounding box center [469, 276] width 136 height 48
type input "**********"
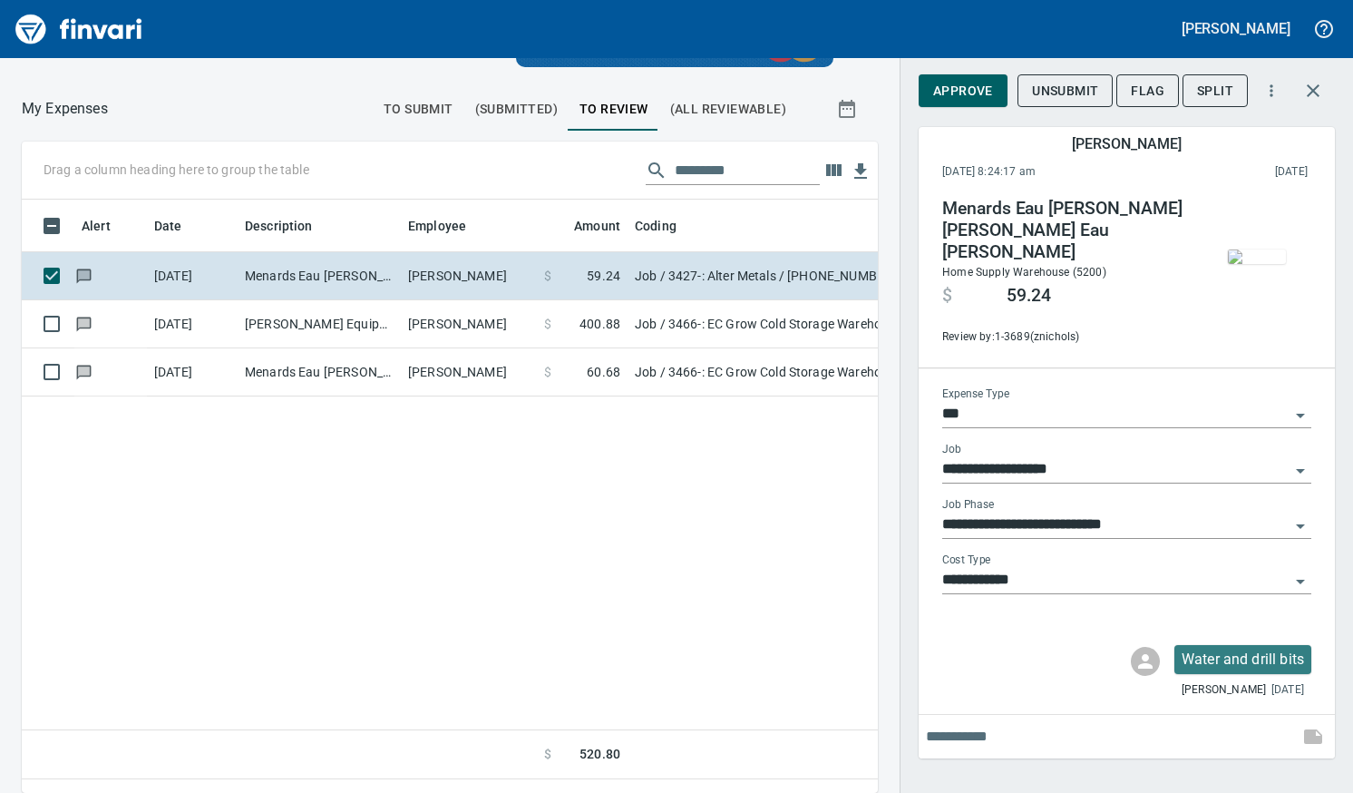
click at [1249, 249] on img "button" at bounding box center [1257, 256] width 58 height 15
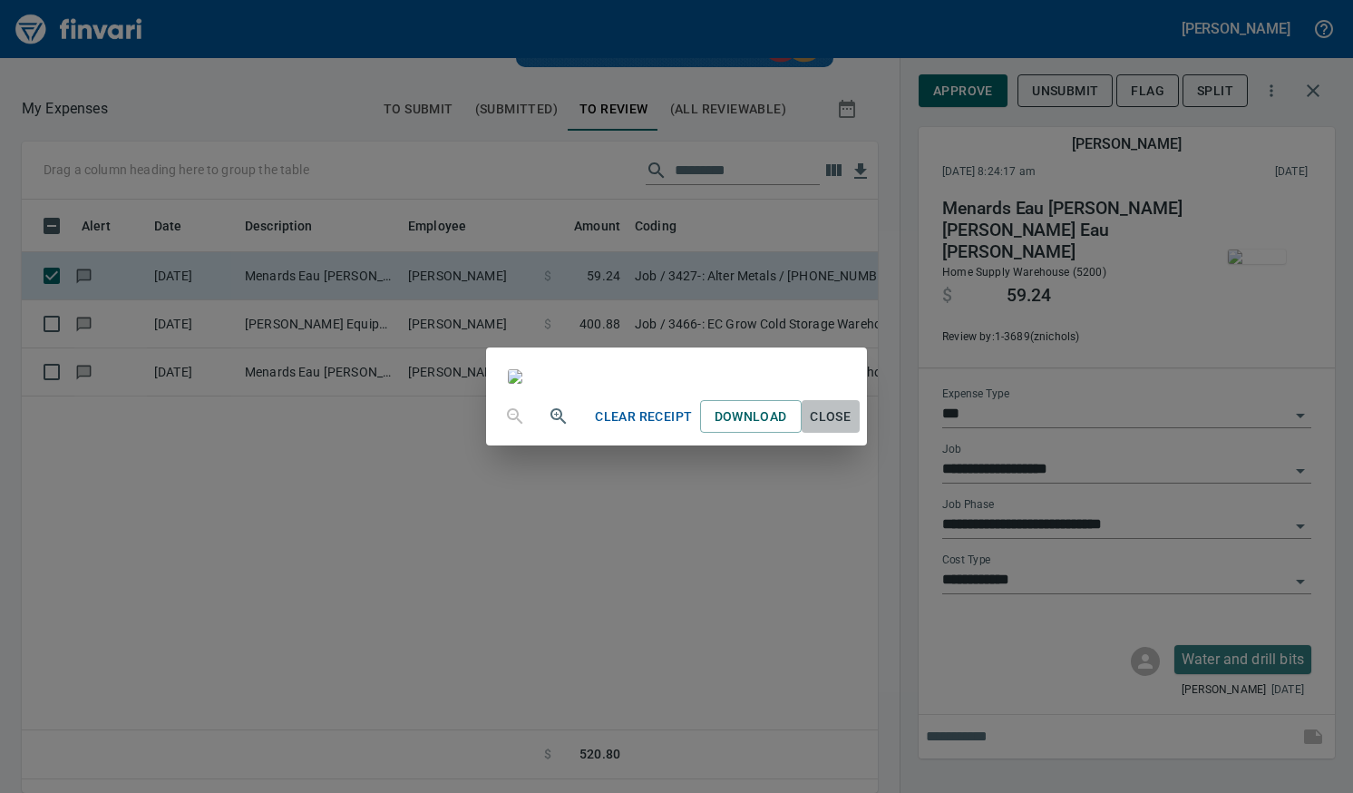
click at [853, 428] on span "Close" at bounding box center [831, 416] width 44 height 23
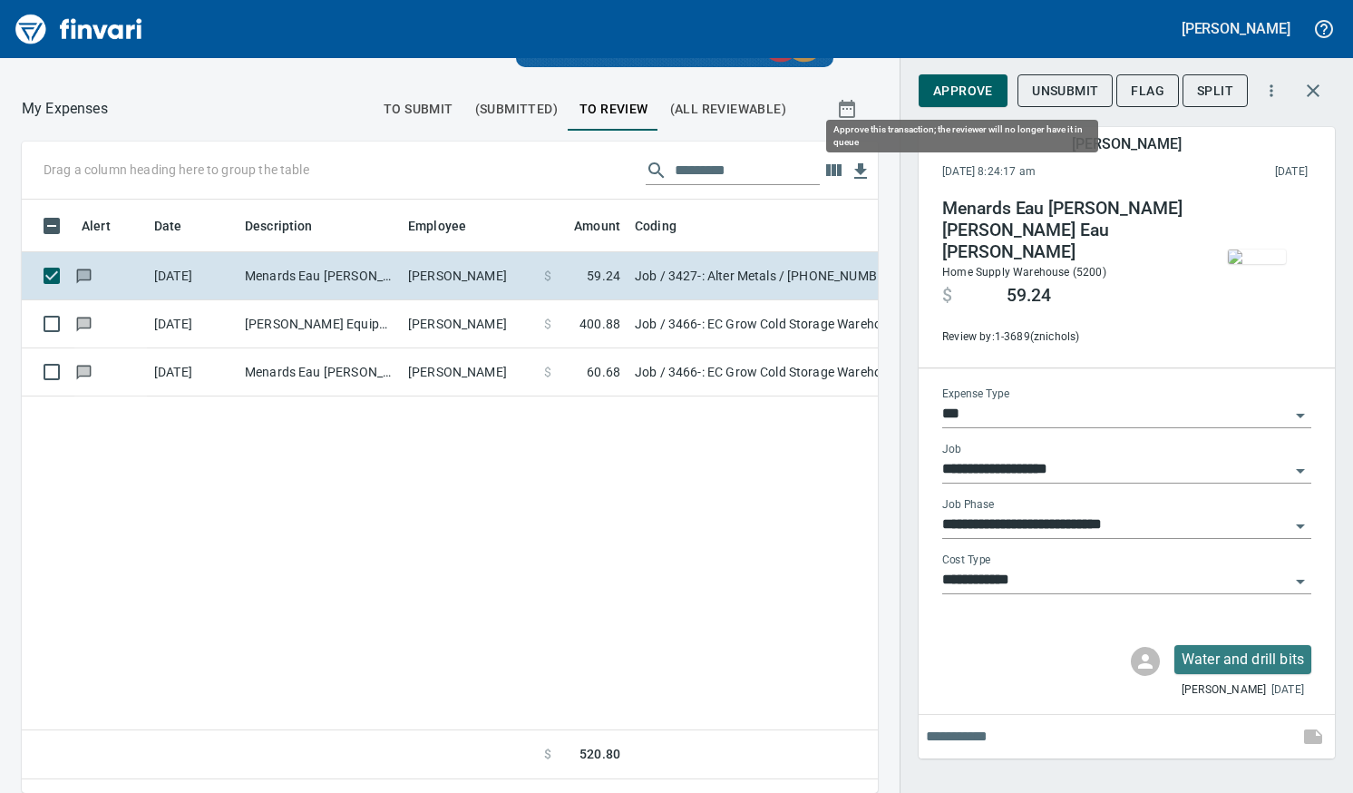
click at [972, 95] on span "Approve" at bounding box center [963, 91] width 60 height 23
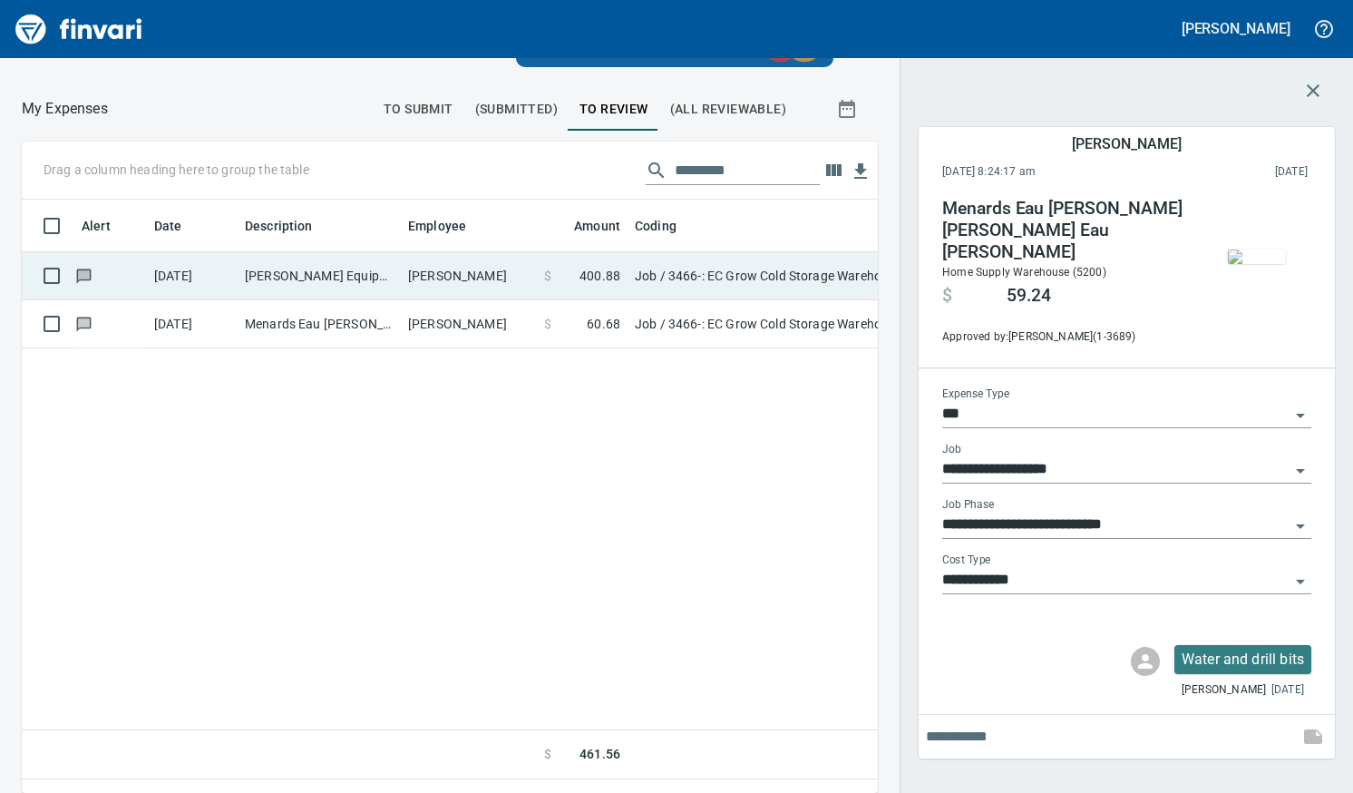
scroll to position [566, 829]
click at [459, 286] on td "[PERSON_NAME]" at bounding box center [469, 276] width 136 height 48
type input "**********"
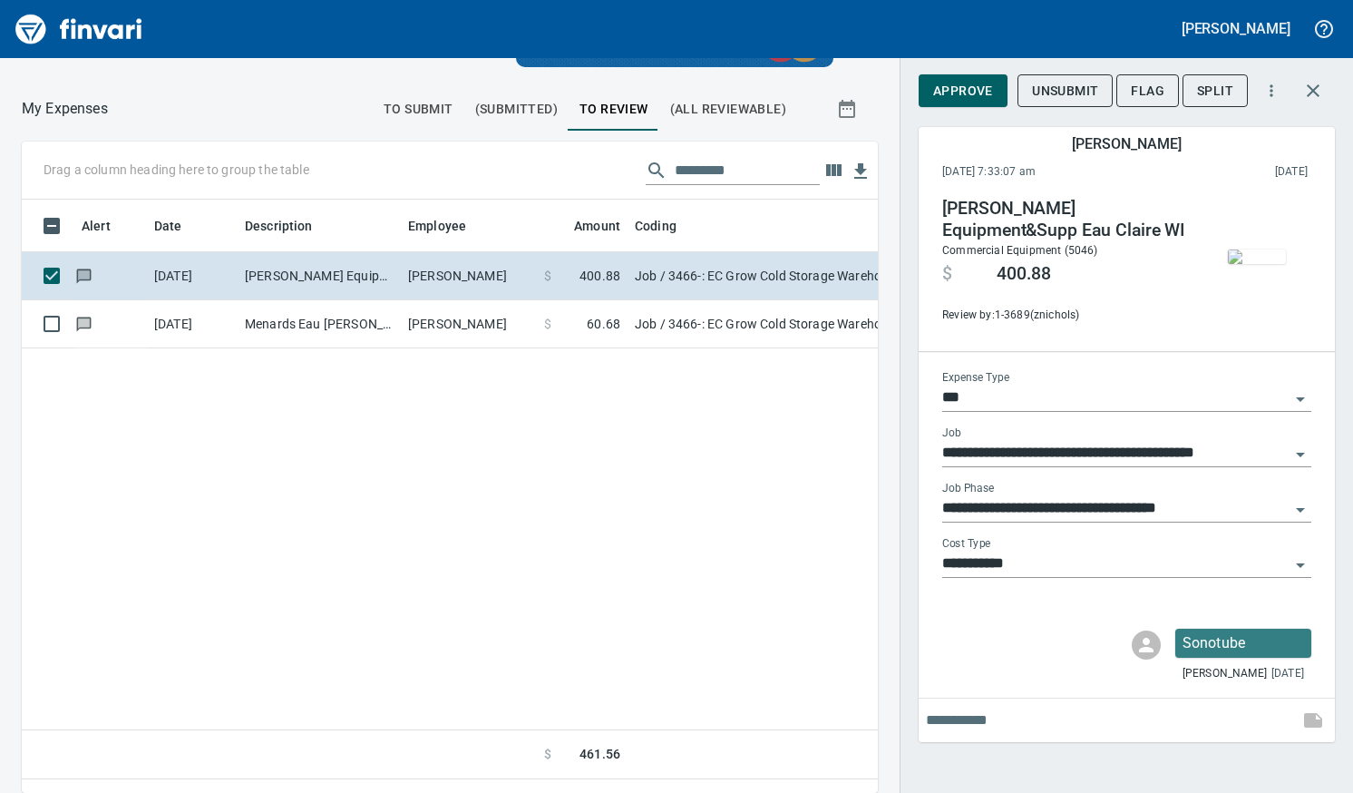
click at [1249, 249] on img "button" at bounding box center [1257, 256] width 58 height 15
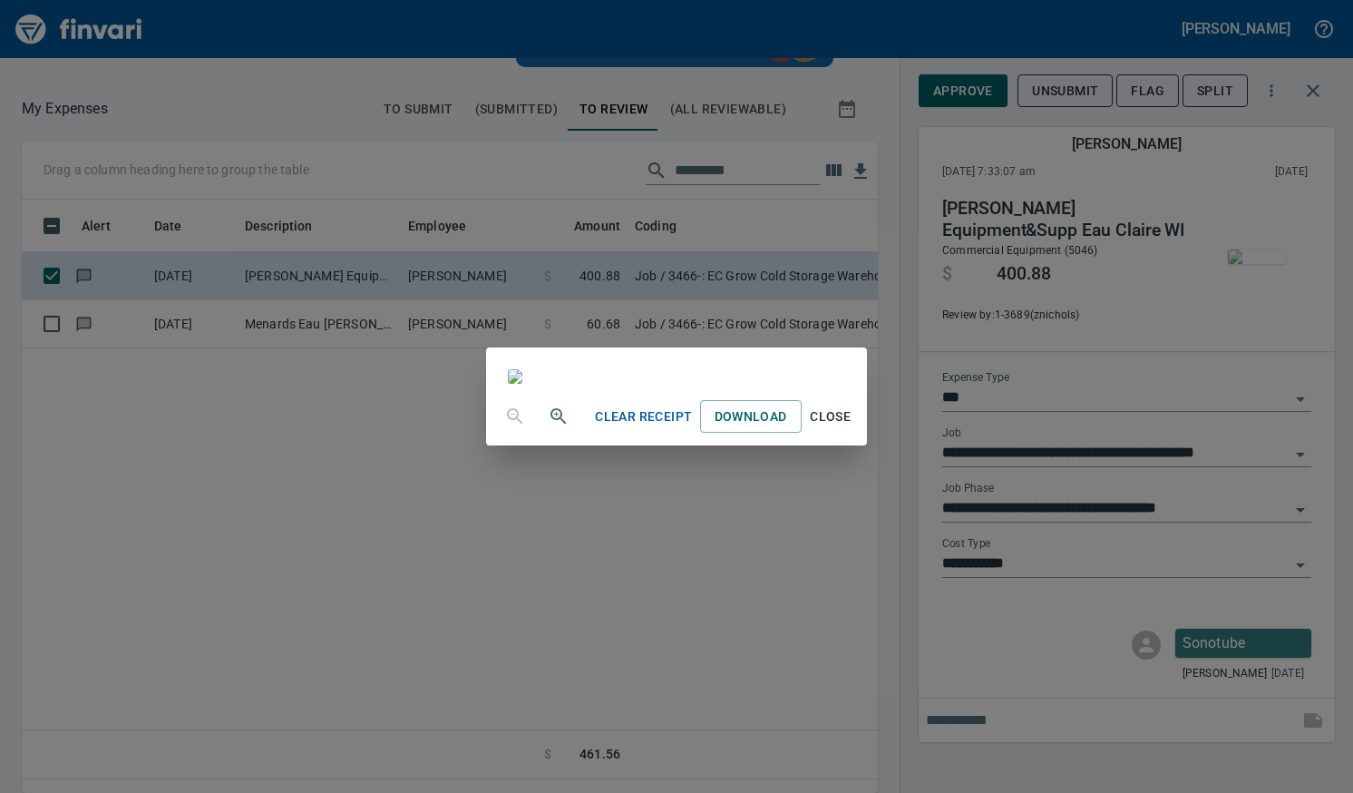
click at [853, 428] on span "Close" at bounding box center [831, 416] width 44 height 23
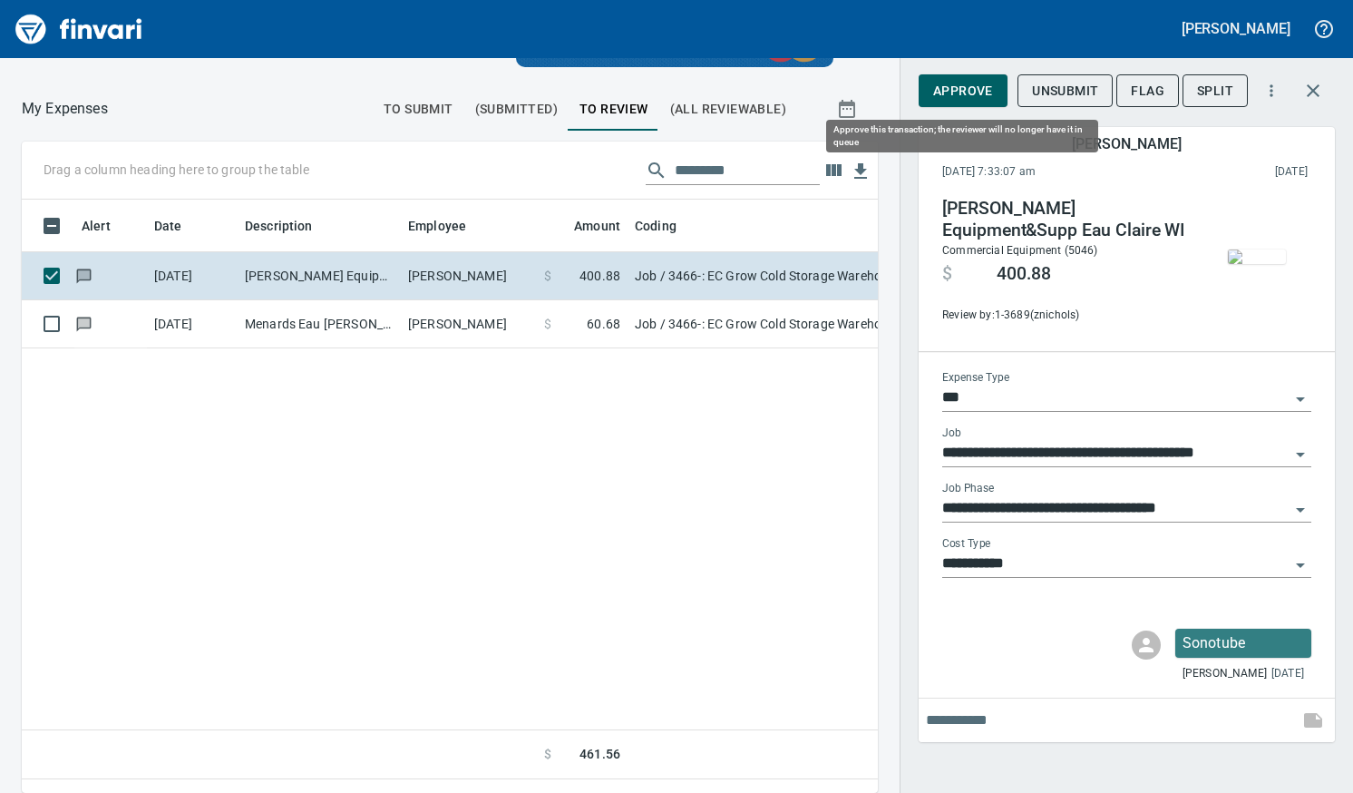
click at [954, 97] on span "Approve" at bounding box center [963, 91] width 60 height 23
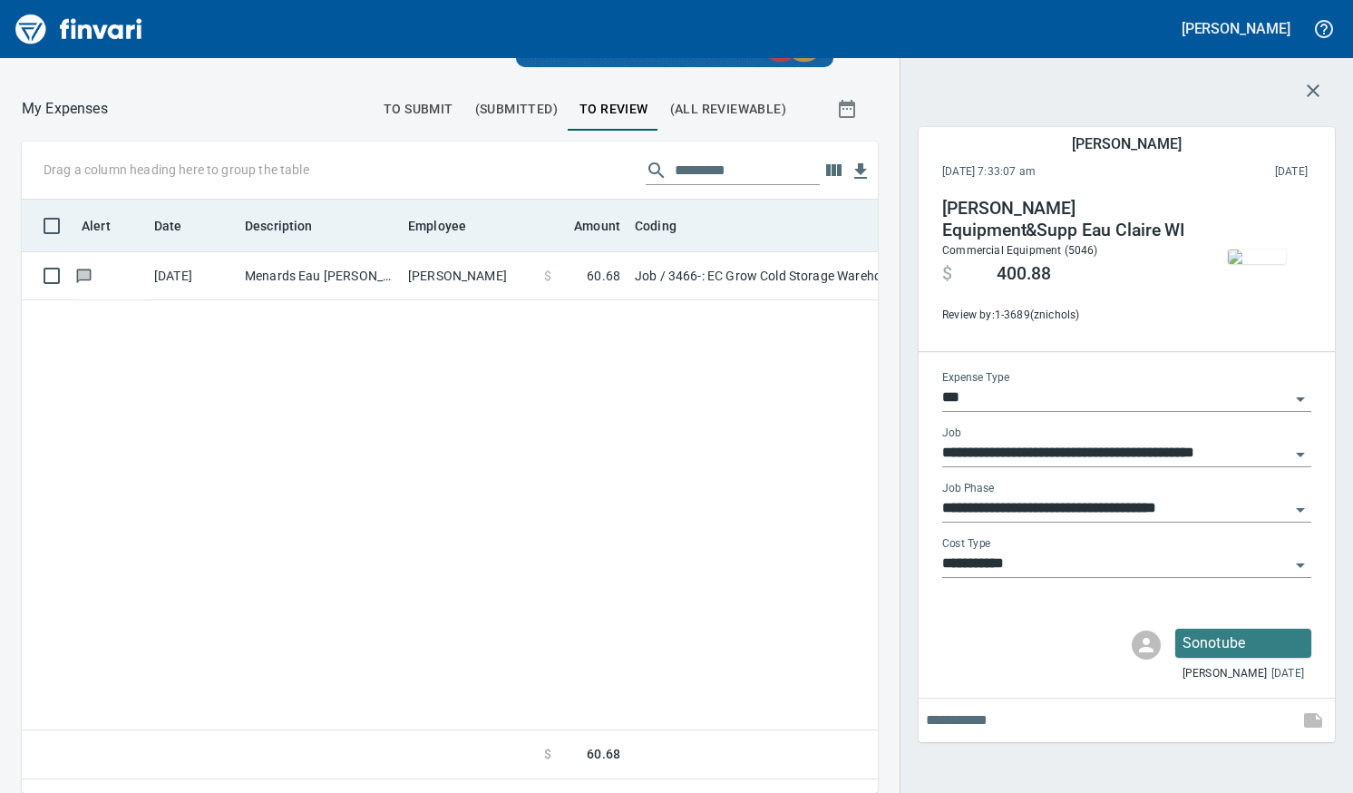
scroll to position [566, 829]
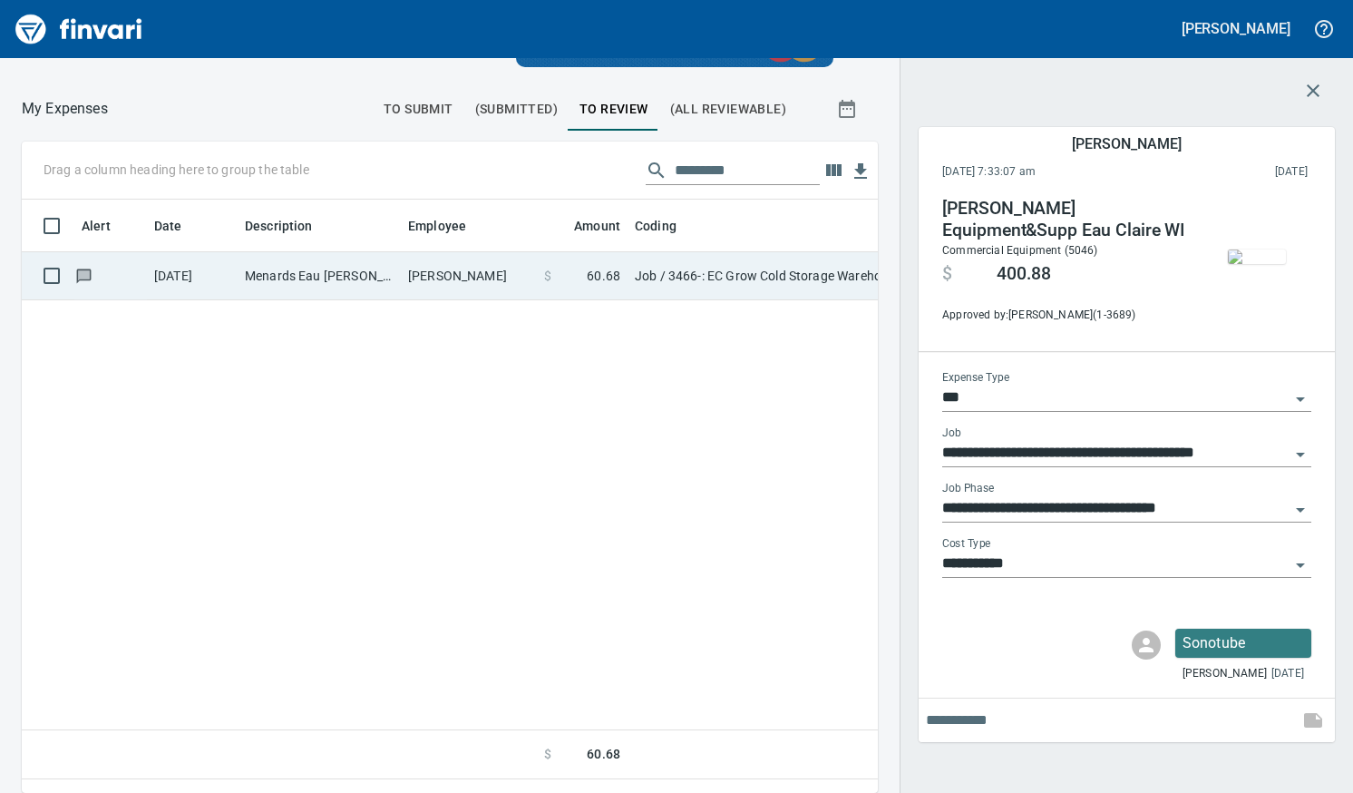
click at [477, 274] on td "[PERSON_NAME]" at bounding box center [469, 276] width 136 height 48
type input "**********"
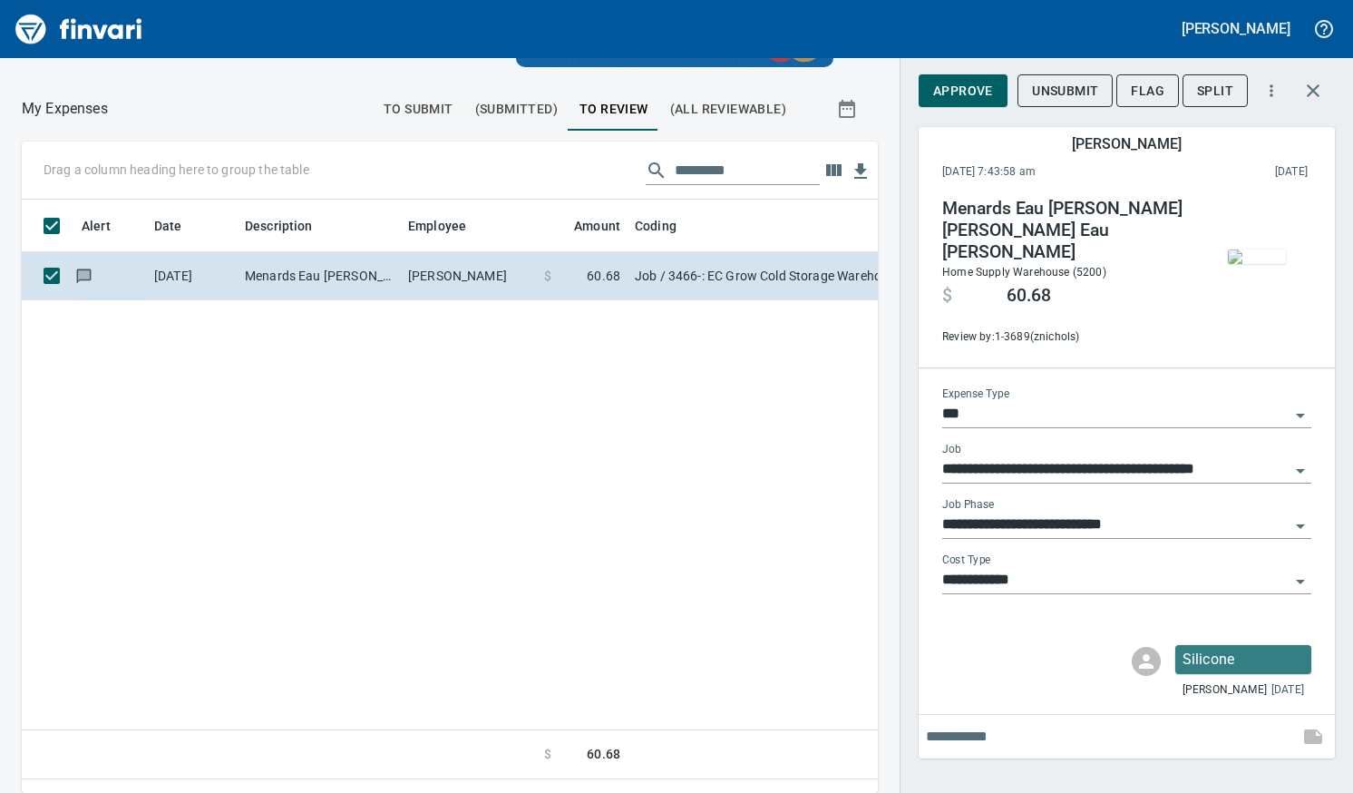
scroll to position [566, 829]
click at [1273, 249] on img "button" at bounding box center [1257, 256] width 58 height 15
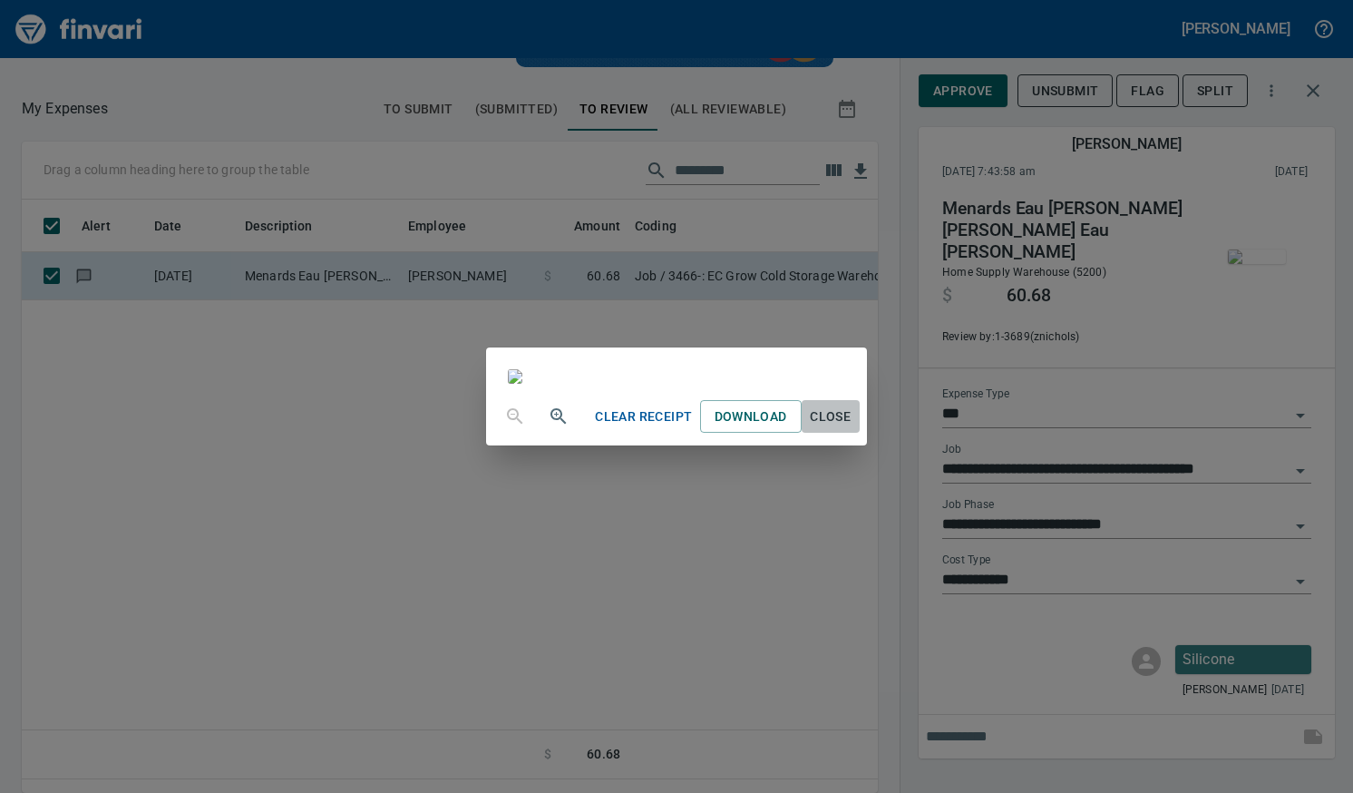
click at [853, 428] on span "Close" at bounding box center [831, 416] width 44 height 23
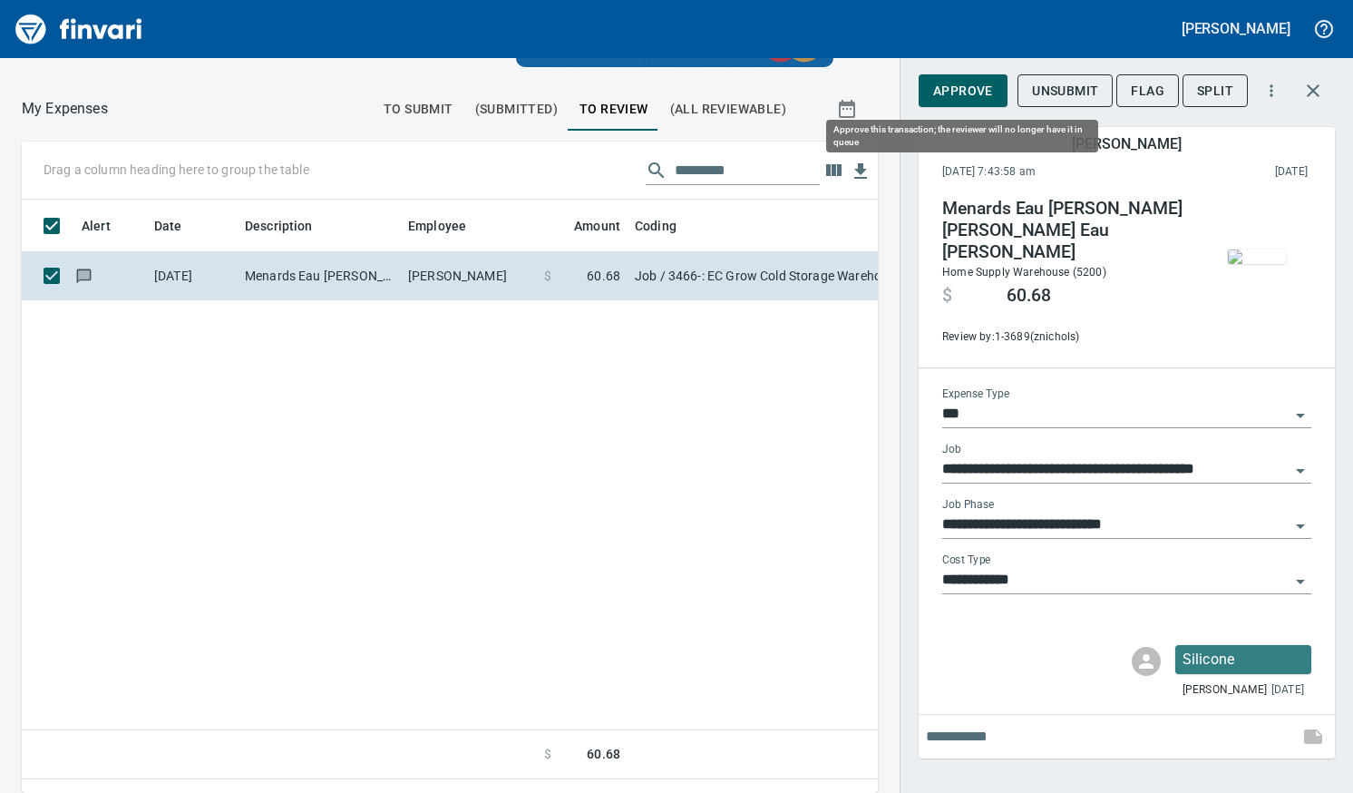
click at [975, 93] on span "Approve" at bounding box center [963, 91] width 60 height 23
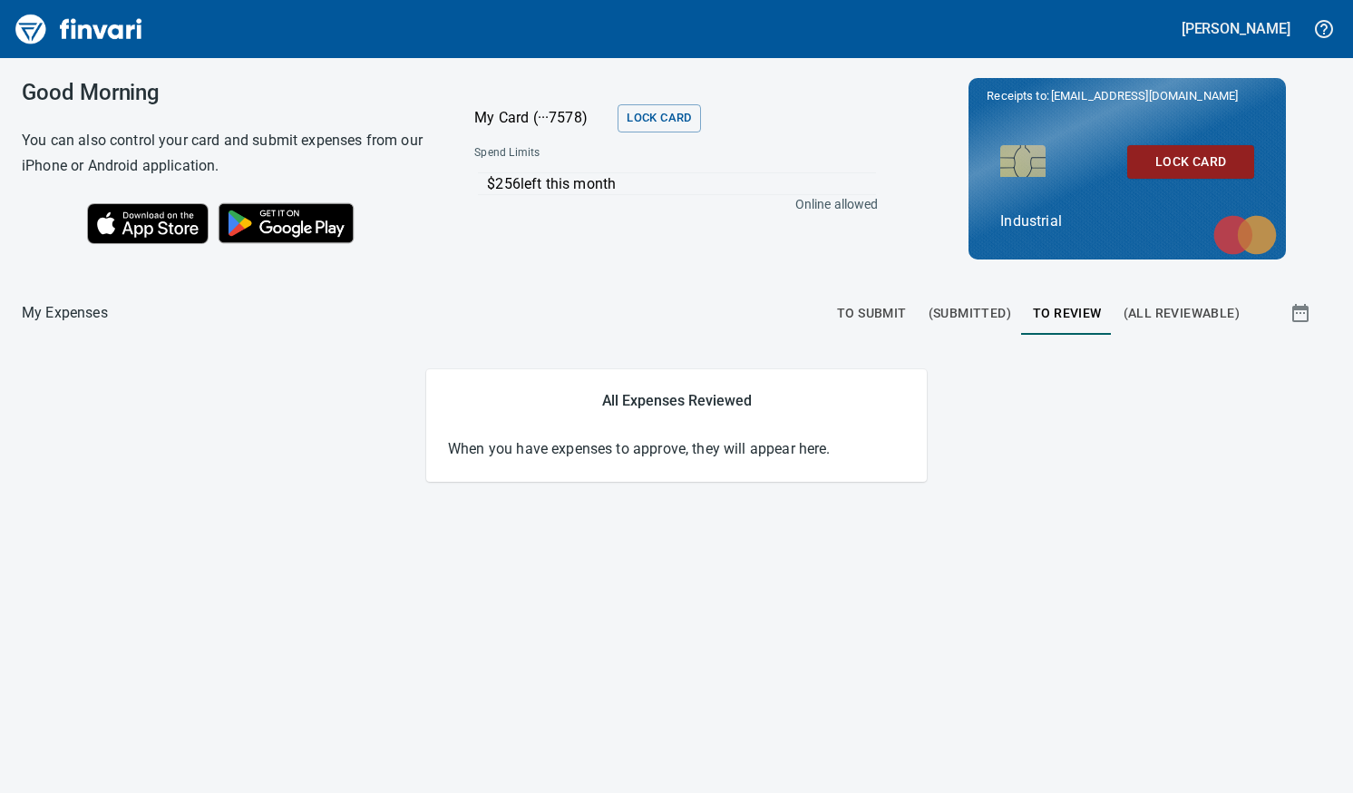
scroll to position [0, 0]
click at [883, 313] on span "To Submit" at bounding box center [872, 313] width 70 height 23
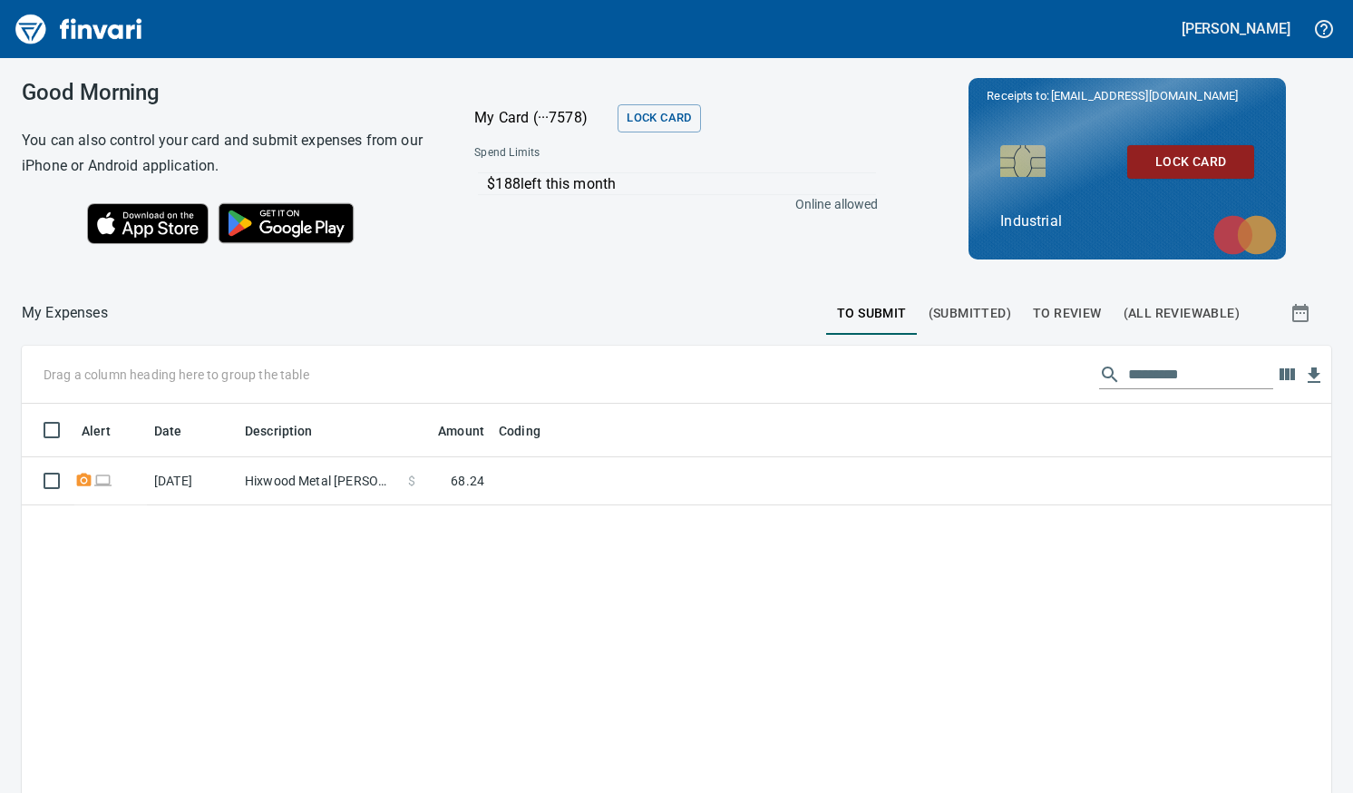
scroll to position [580, 1283]
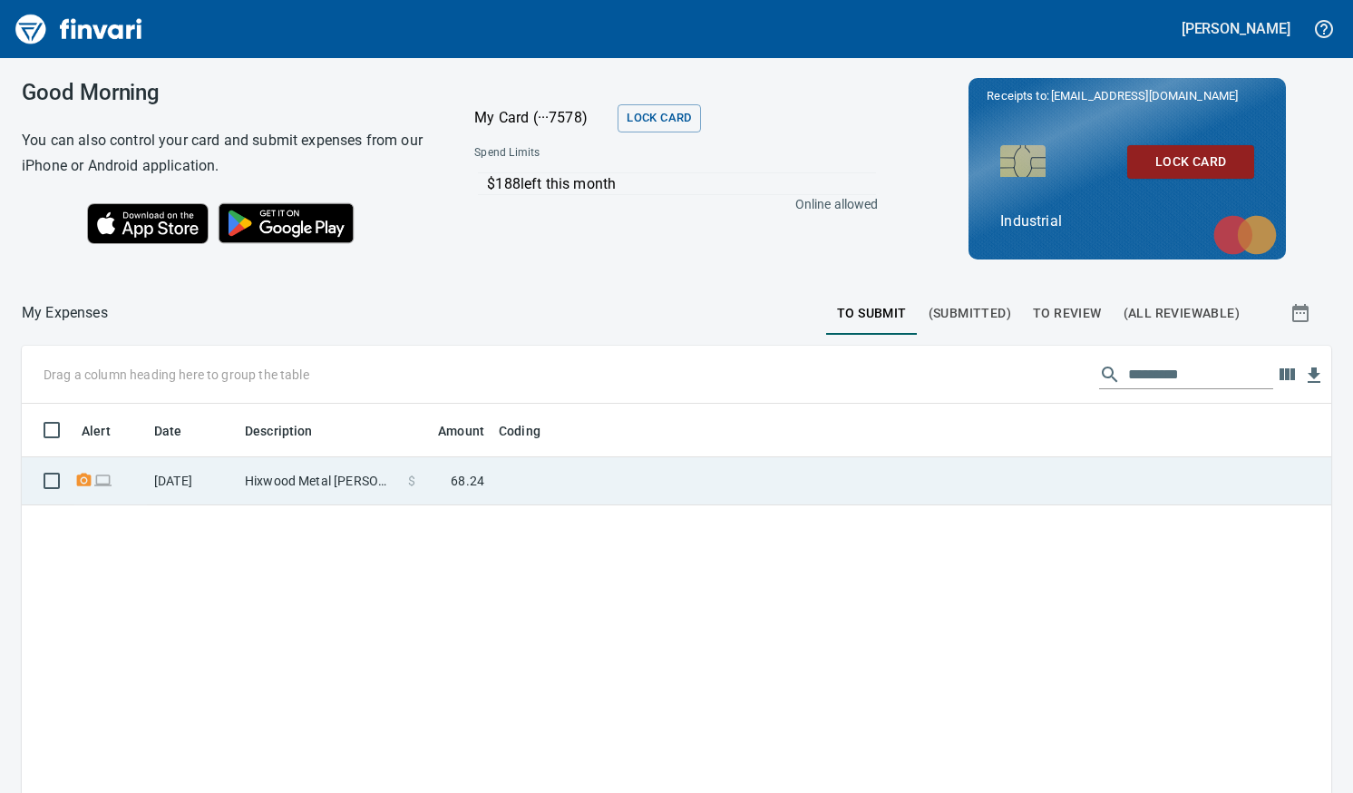
click at [327, 486] on td "Hixwood Metal [PERSON_NAME] WI" at bounding box center [319, 481] width 163 height 48
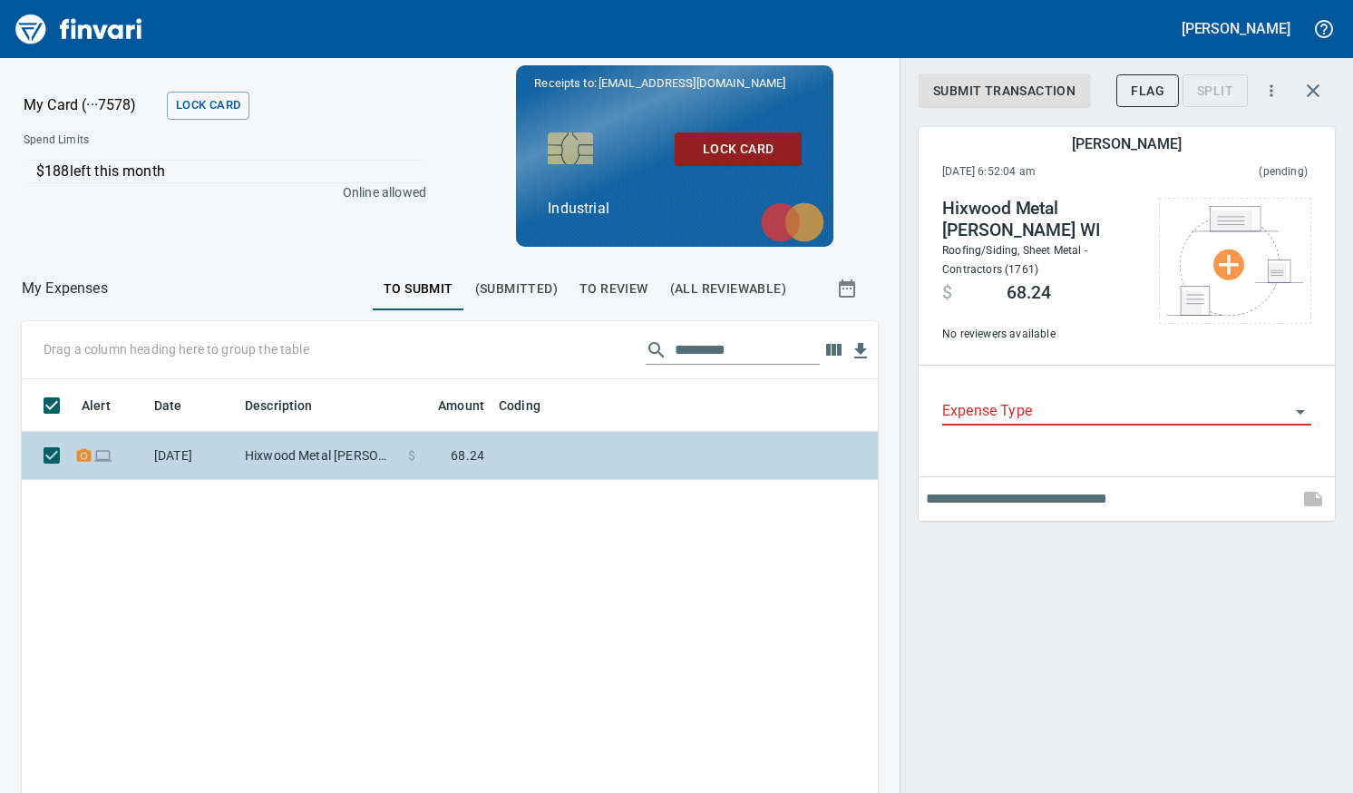
scroll to position [2, 2]
